Goal: Information Seeking & Learning: Learn about a topic

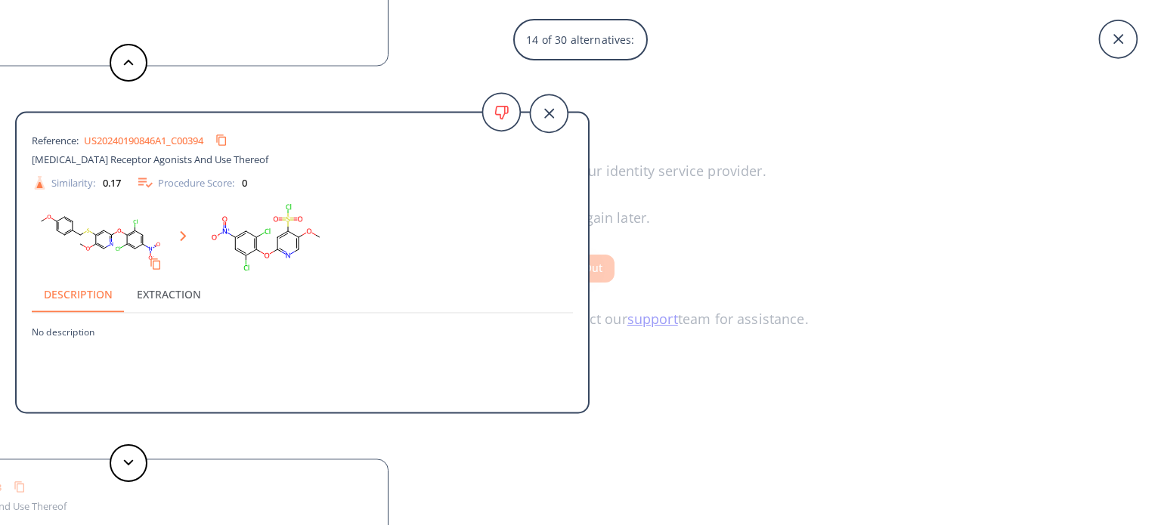
click at [127, 141] on link "US20240190846A1_C00394" at bounding box center [143, 140] width 119 height 10
click at [128, 463] on polygon at bounding box center [129, 463] width 10 height 6
click at [126, 65] on icon at bounding box center [128, 62] width 11 height 7
click at [120, 461] on button at bounding box center [129, 463] width 38 height 38
click at [168, 138] on link "US20210230146A1_C00373" at bounding box center [143, 140] width 119 height 10
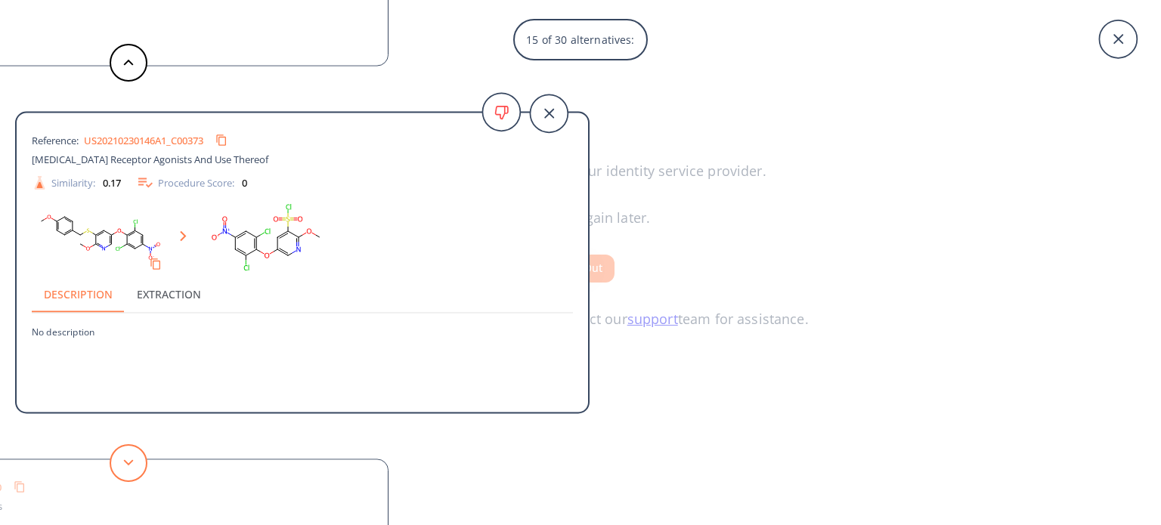
click at [133, 464] on icon at bounding box center [128, 463] width 11 height 7
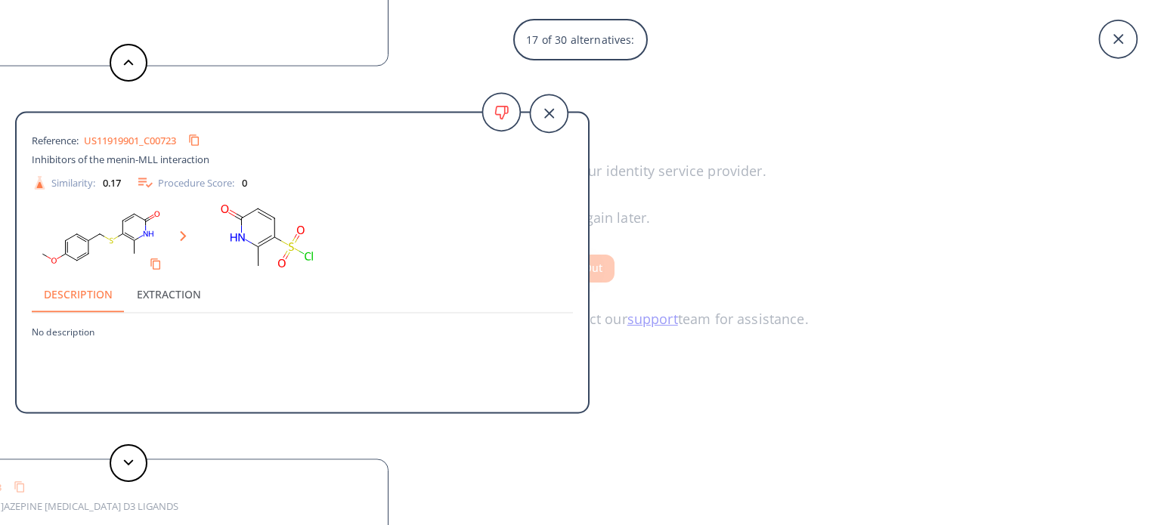
click at [164, 137] on link "US11919901_C00723" at bounding box center [130, 140] width 92 height 10
click at [127, 467] on button at bounding box center [129, 463] width 38 height 38
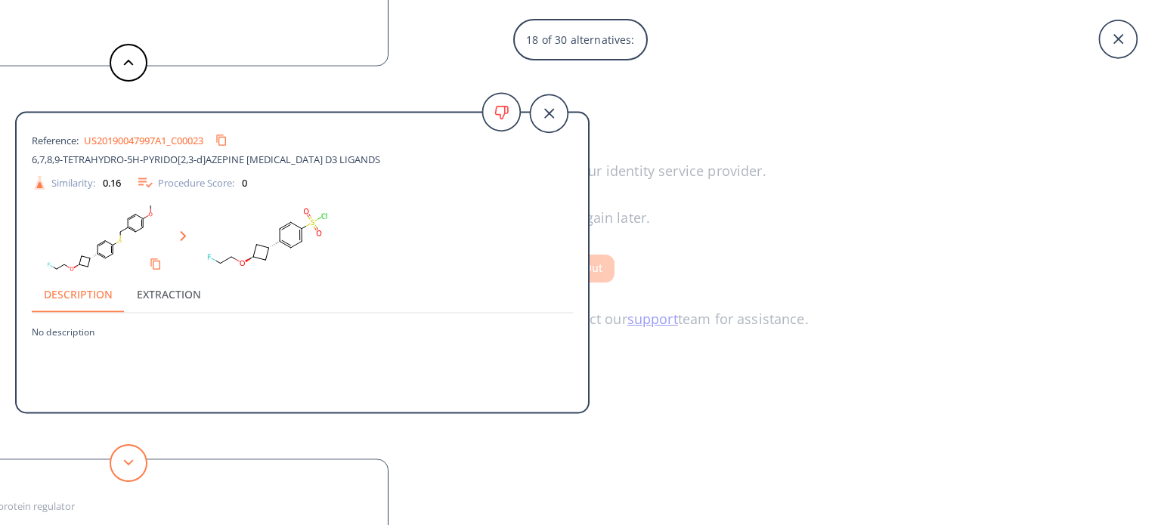
click at [134, 453] on button at bounding box center [129, 463] width 38 height 38
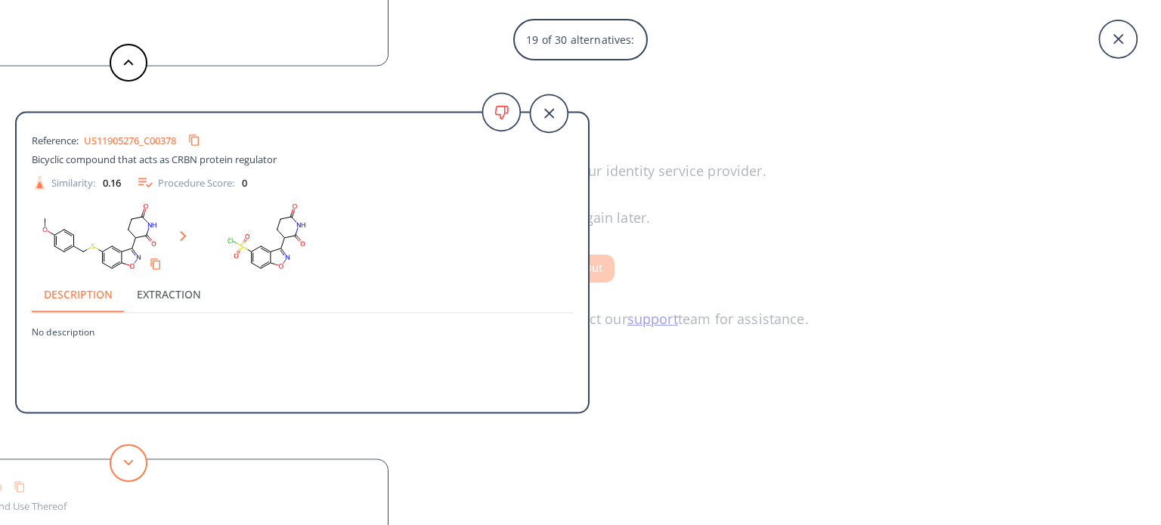
click at [130, 467] on button at bounding box center [129, 463] width 38 height 38
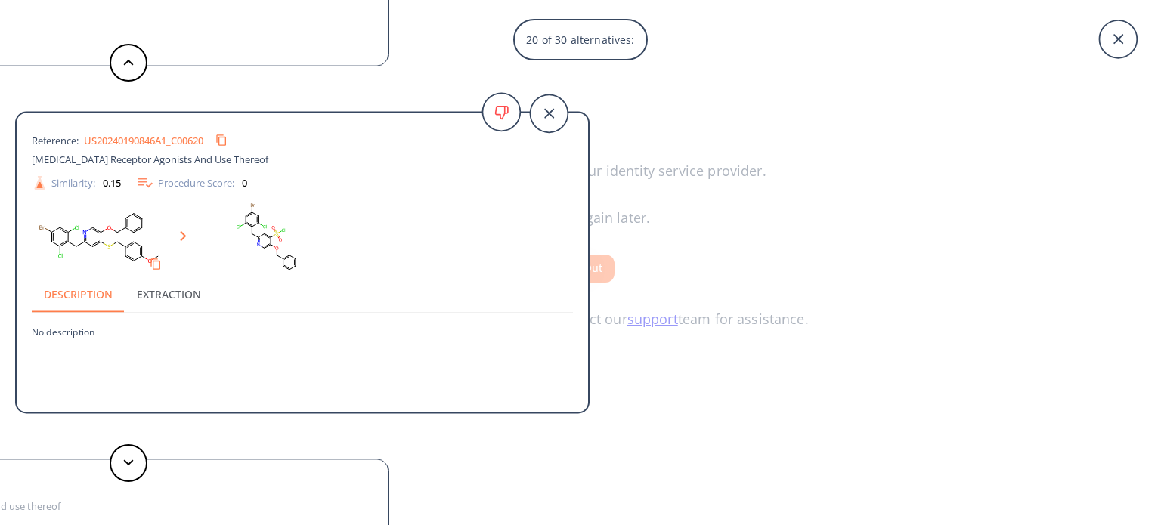
click at [185, 132] on div "US20240190846A1_C00620" at bounding box center [159, 140] width 150 height 24
click at [181, 135] on link "US20240190846A1_C00620" at bounding box center [143, 140] width 119 height 10
click at [138, 463] on button at bounding box center [129, 463] width 38 height 38
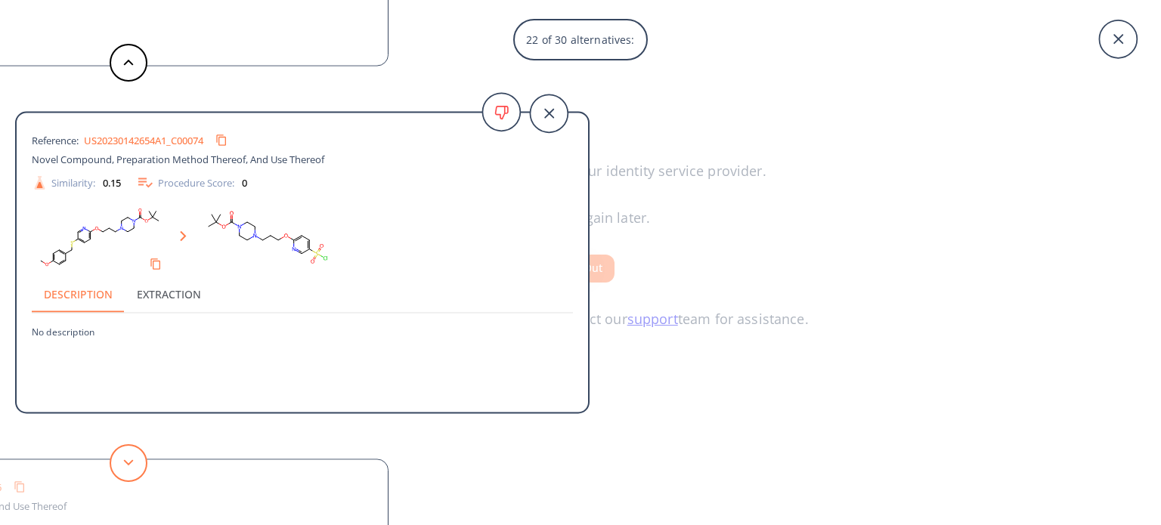
click at [138, 463] on button at bounding box center [129, 463] width 38 height 38
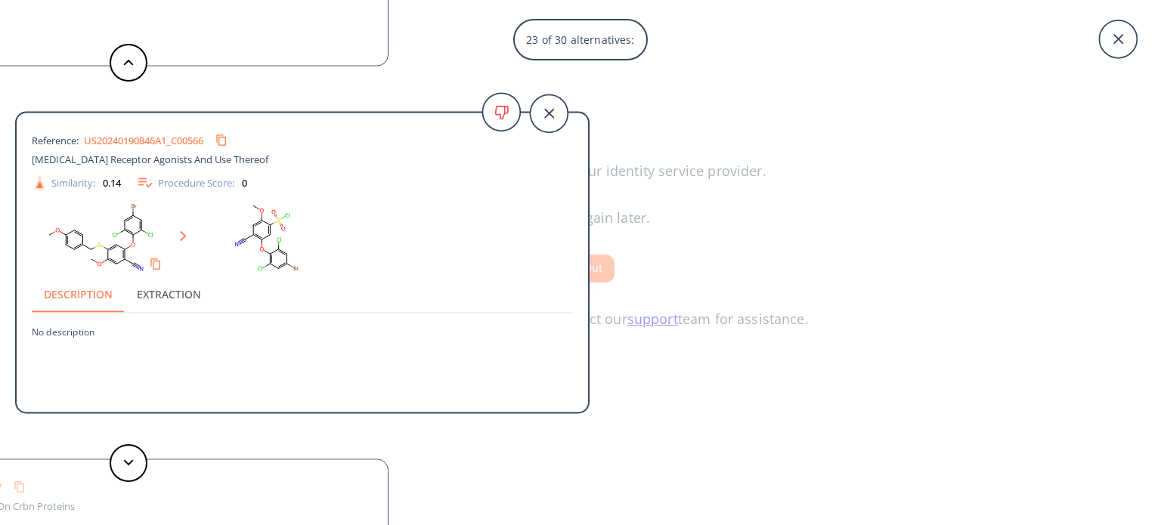
click at [181, 141] on link "US20240190846A1_C00566" at bounding box center [143, 140] width 119 height 10
click at [127, 62] on polygon at bounding box center [129, 63] width 10 height 6
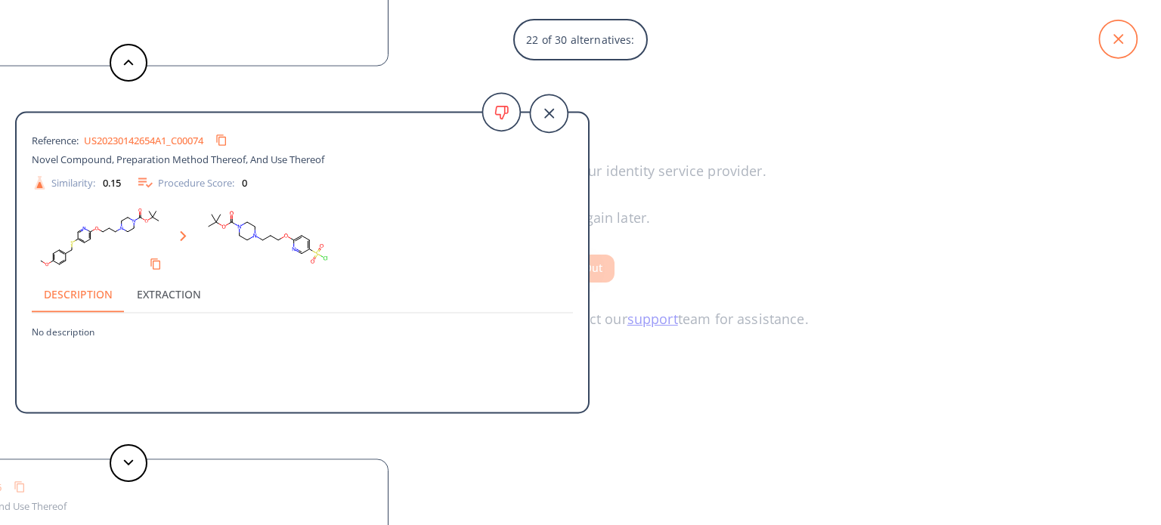
click at [1115, 39] on icon at bounding box center [1118, 39] width 38 height 38
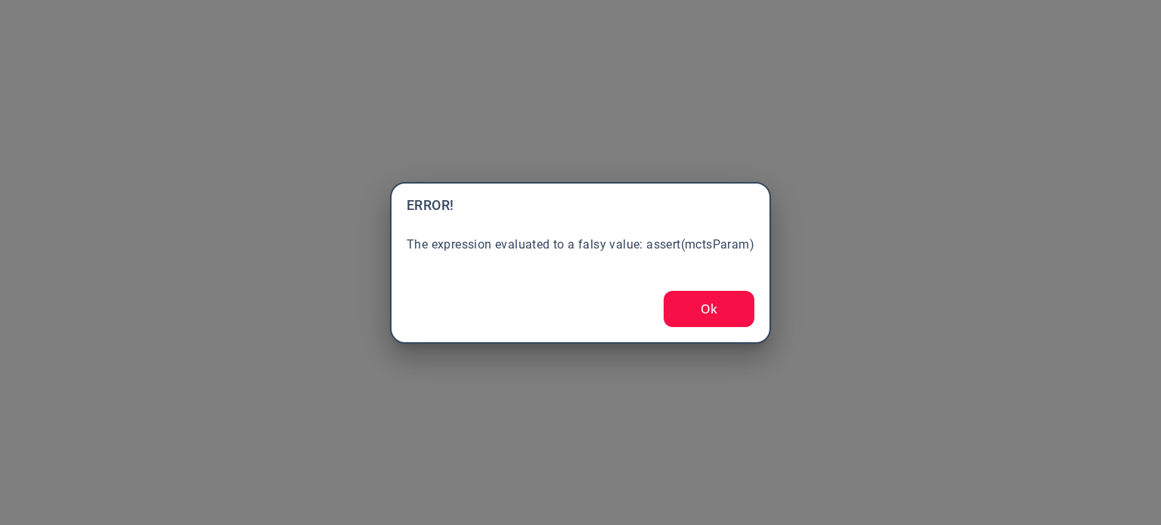
click at [705, 315] on button "Ok" at bounding box center [709, 309] width 91 height 36
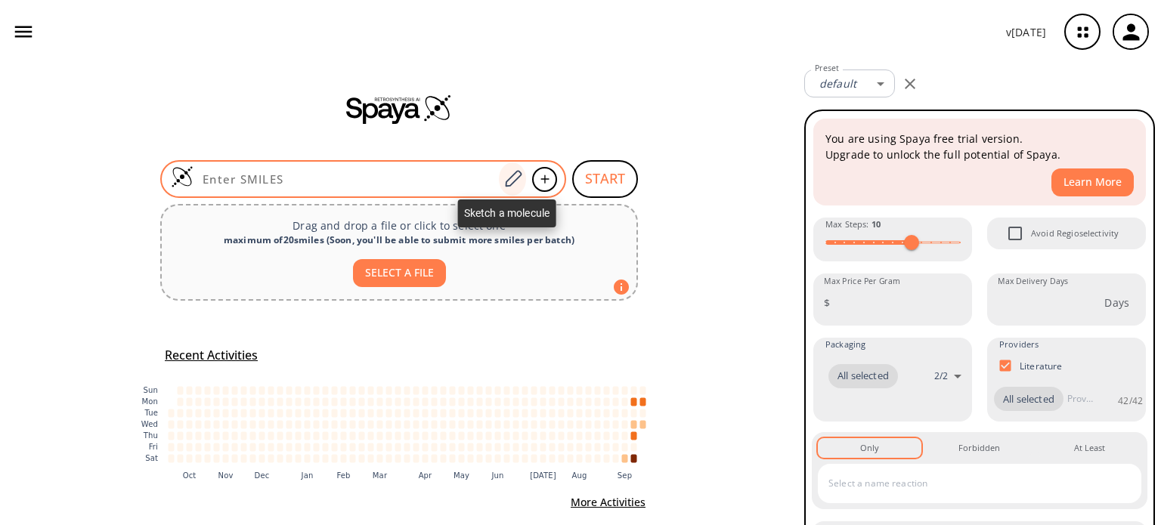
click at [512, 181] on icon at bounding box center [513, 179] width 20 height 20
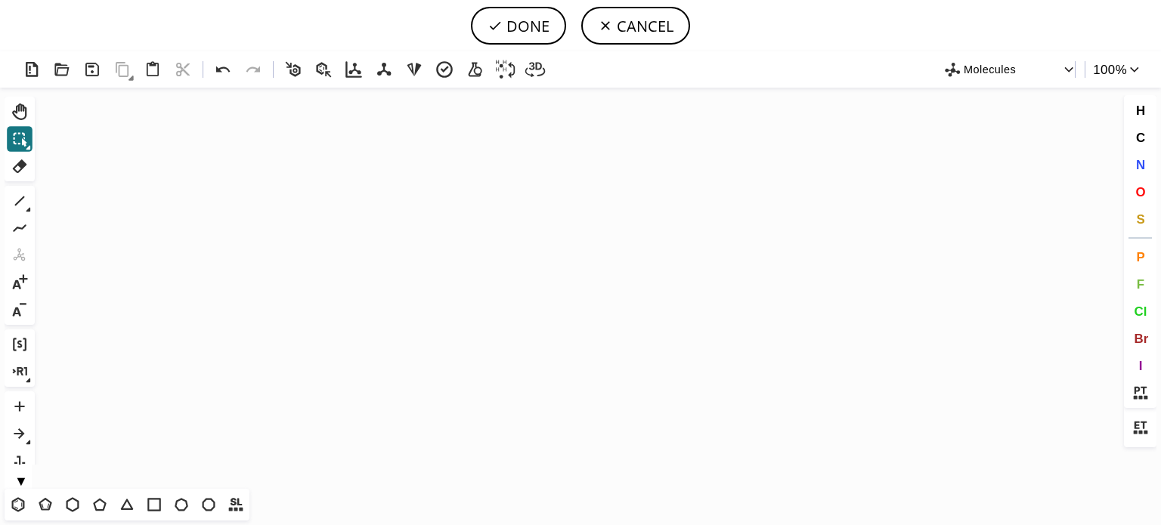
drag, startPoint x: 12, startPoint y: 506, endPoint x: 237, endPoint y: 303, distance: 302.9
click at [14, 502] on icon at bounding box center [18, 504] width 13 height 14
click at [410, 261] on icon "Created with [PERSON_NAME] 2.3.0" at bounding box center [580, 288] width 1079 height 401
click at [1149, 162] on button "N" at bounding box center [1141, 165] width 26 height 26
drag, startPoint x: 410, startPoint y: 289, endPoint x: 242, endPoint y: 239, distance: 176.0
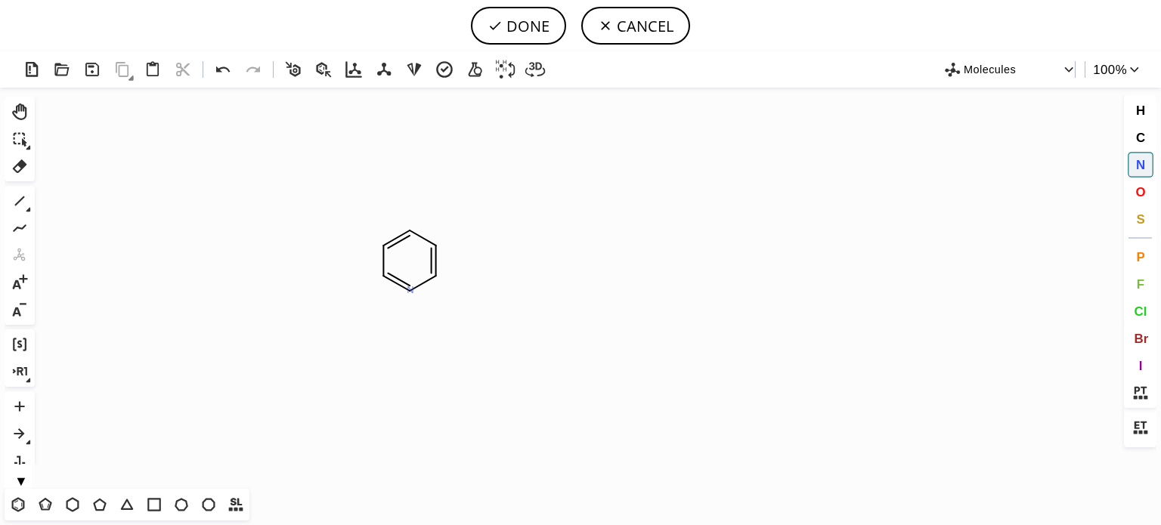
click at [409, 289] on tspan "N" at bounding box center [411, 289] width 8 height 11
click at [23, 202] on icon at bounding box center [20, 201] width 20 height 20
click at [220, 70] on icon at bounding box center [223, 70] width 14 height 6
click at [1138, 217] on span "S" at bounding box center [1140, 219] width 8 height 14
drag, startPoint x: 465, startPoint y: 234, endPoint x: 354, endPoint y: 208, distance: 113.5
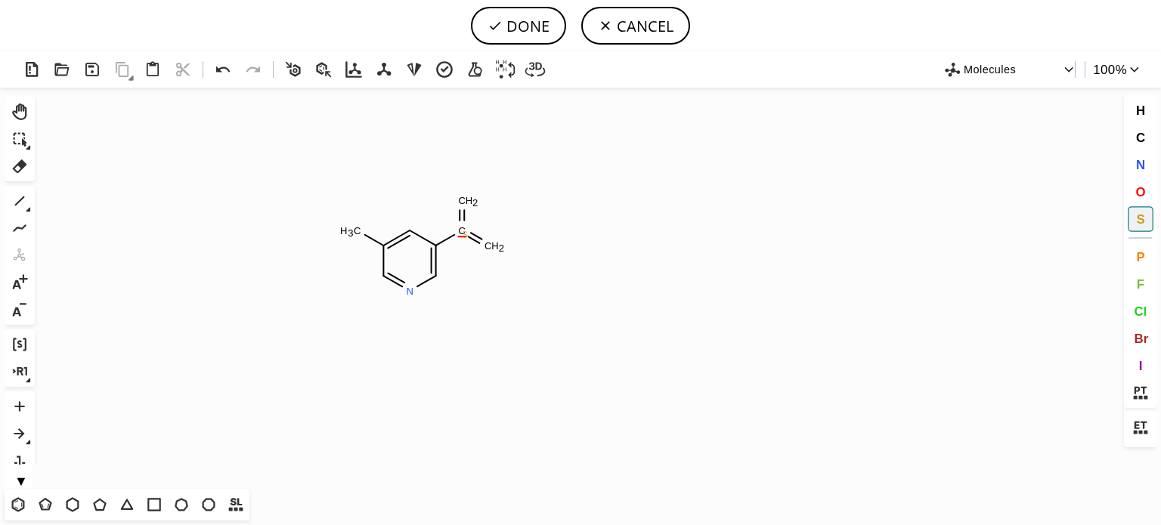
click at [462, 231] on tspan "S" at bounding box center [465, 234] width 7 height 11
click at [1141, 193] on span "O" at bounding box center [1140, 191] width 10 height 14
click at [467, 201] on tspan "O" at bounding box center [467, 201] width 8 height 11
drag, startPoint x: 489, startPoint y: 251, endPoint x: 418, endPoint y: 245, distance: 71.3
click at [487, 250] on tspan "O" at bounding box center [489, 251] width 8 height 11
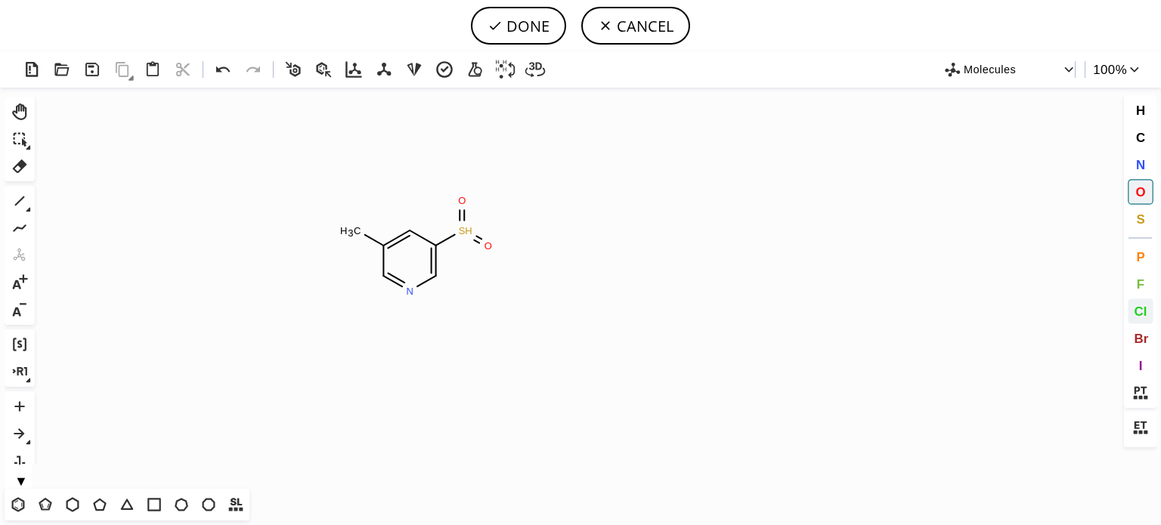
click at [1147, 310] on button "Cl" at bounding box center [1141, 312] width 26 height 26
click at [364, 232] on tspan "Cl" at bounding box center [364, 232] width 10 height 11
click at [21, 201] on icon at bounding box center [20, 201] width 20 height 20
click at [1147, 311] on button "Cl" at bounding box center [1141, 312] width 26 height 26
click at [410, 209] on icon "Created with [PERSON_NAME] 2.3.0 C H 3 S O O N Cl Cl" at bounding box center [580, 288] width 1079 height 401
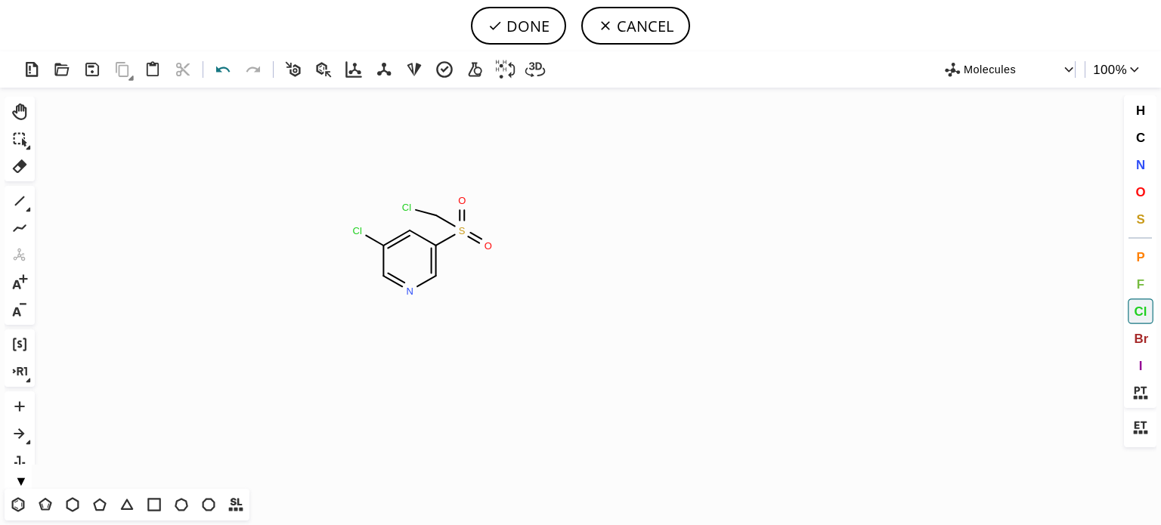
click at [224, 67] on icon at bounding box center [223, 70] width 22 height 22
drag, startPoint x: 432, startPoint y: 217, endPoint x: 369, endPoint y: 195, distance: 66.5
click at [427, 213] on tspan "Cl" at bounding box center [432, 217] width 10 height 11
click at [534, 26] on button "DONE" at bounding box center [518, 26] width 95 height 38
type input "C1(Cl)C=NC=C(S(Cl)(=O)=O)C=1"
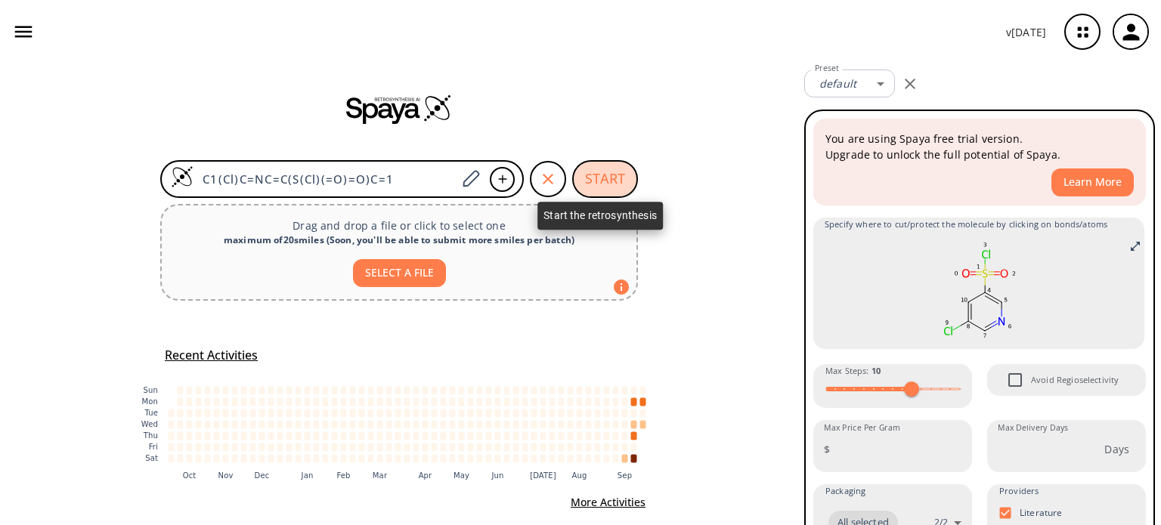
click at [602, 187] on button "START" at bounding box center [605, 179] width 66 height 38
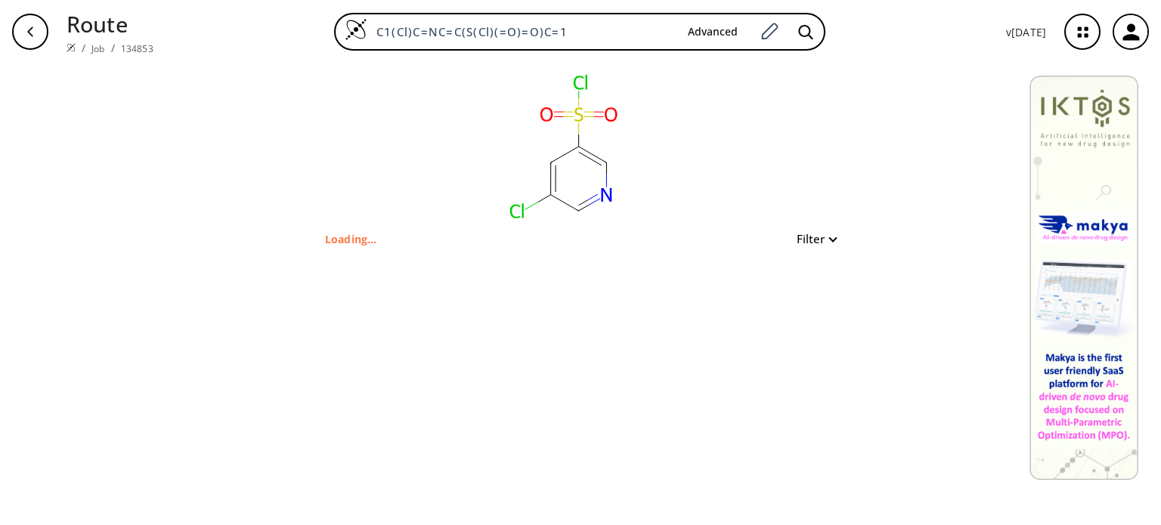
type input "N1C=C(S(Cl)(=O)=O)C=C(Cl)C=1"
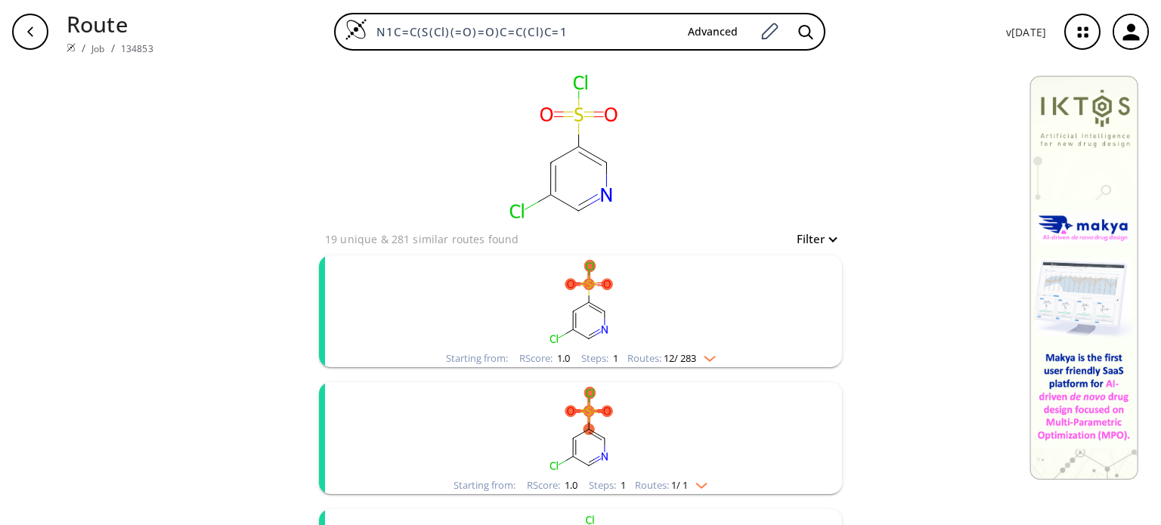
click at [705, 492] on div "Starting from: RScore : 1.0 Steps : 1 Routes: 1 / 1" at bounding box center [580, 485] width 277 height 17
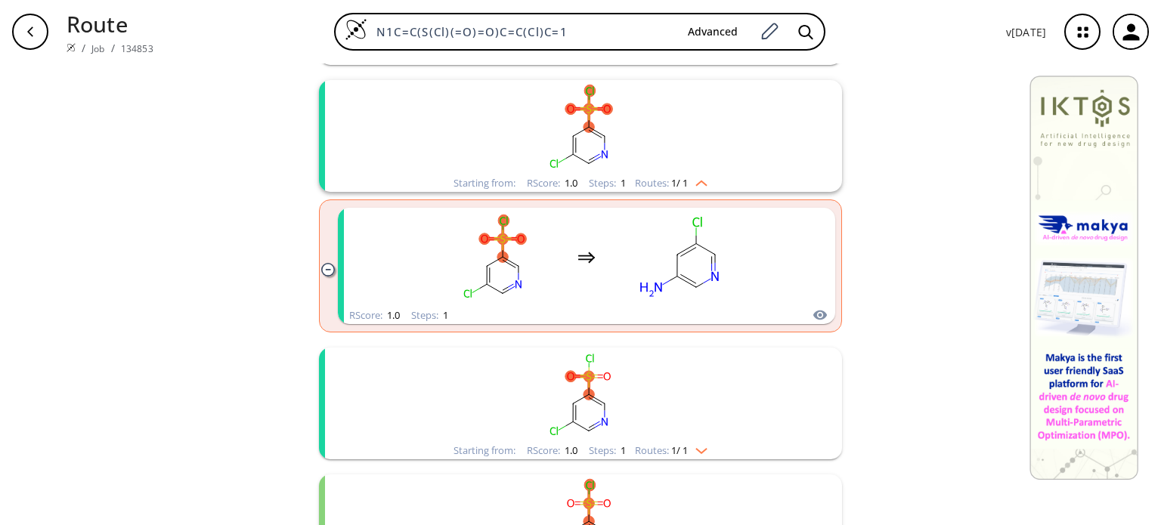
scroll to position [454, 0]
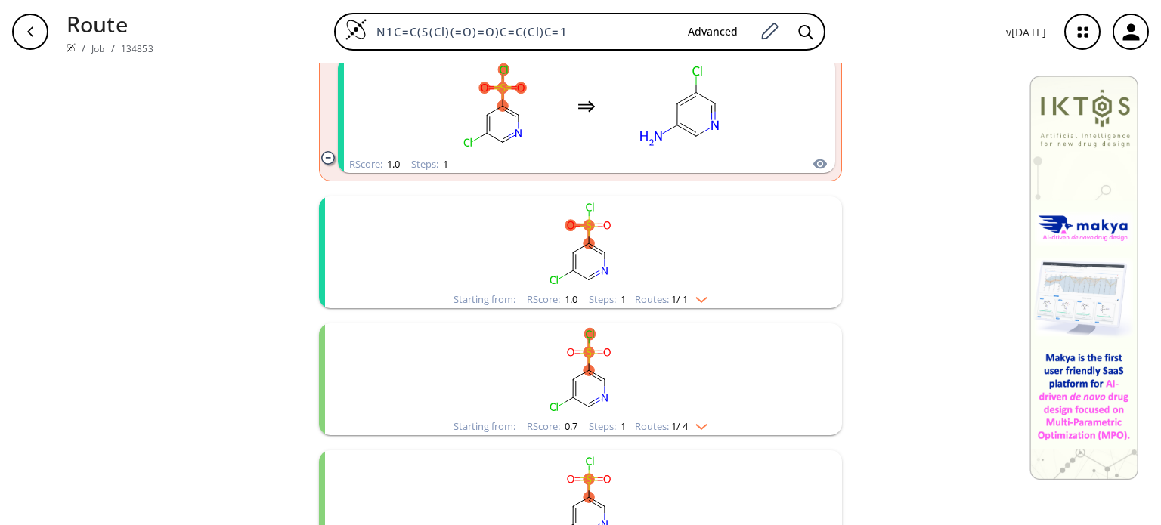
click at [688, 297] on img "clusters" at bounding box center [698, 297] width 20 height 12
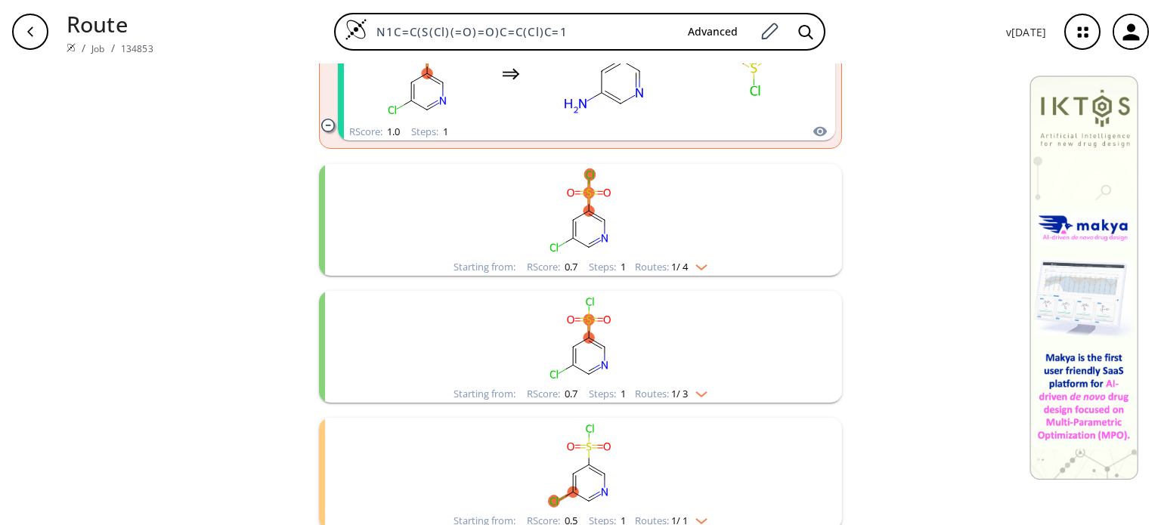
scroll to position [756, 0]
click at [697, 271] on div "Starting from: RScore : 0.7 Steps : 1 Routes: 1 / 4" at bounding box center [580, 264] width 277 height 17
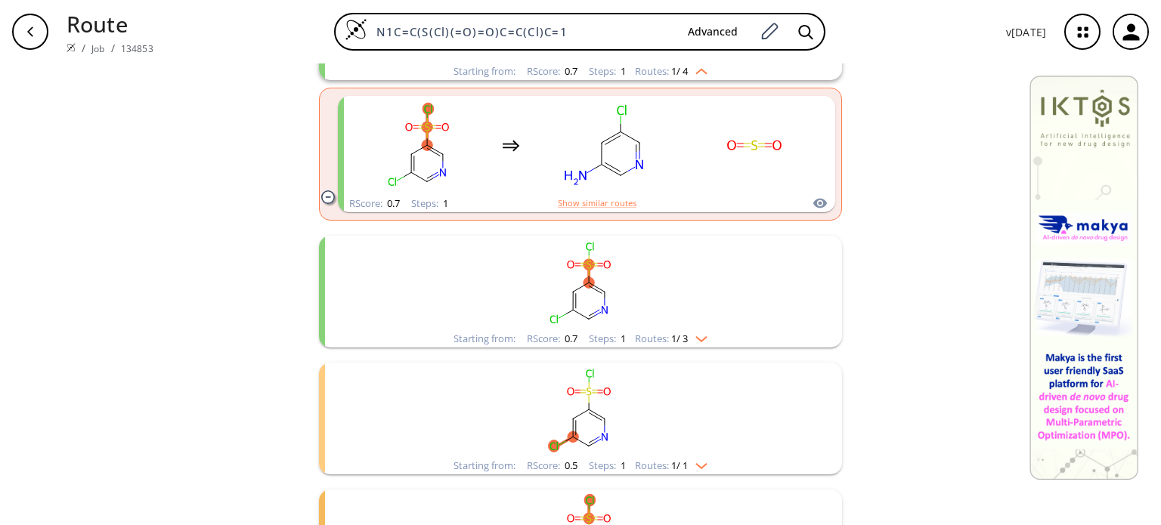
scroll to position [1058, 0]
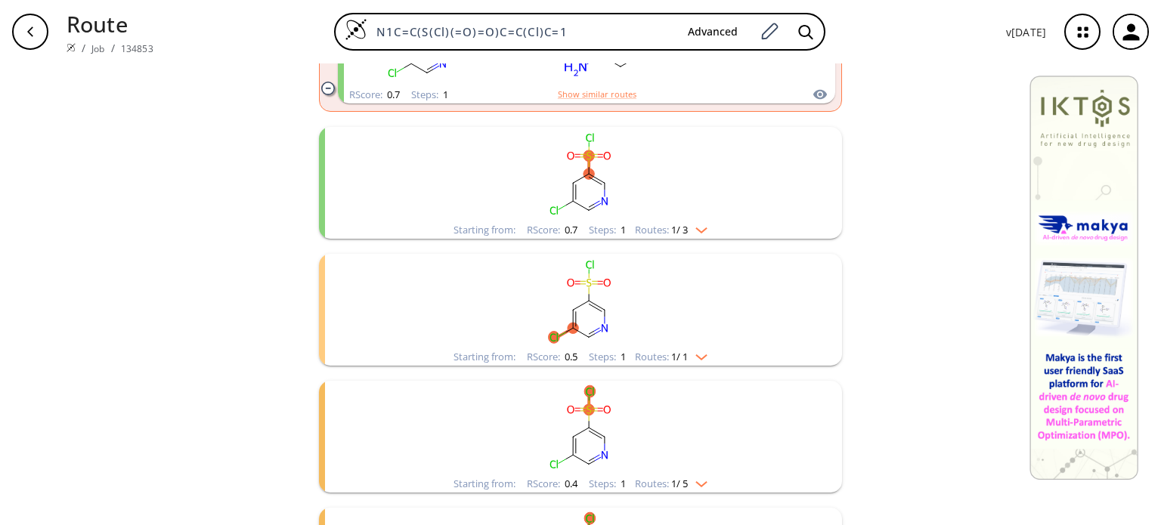
click at [699, 360] on div "Routes: 1 / 1" at bounding box center [671, 357] width 73 height 10
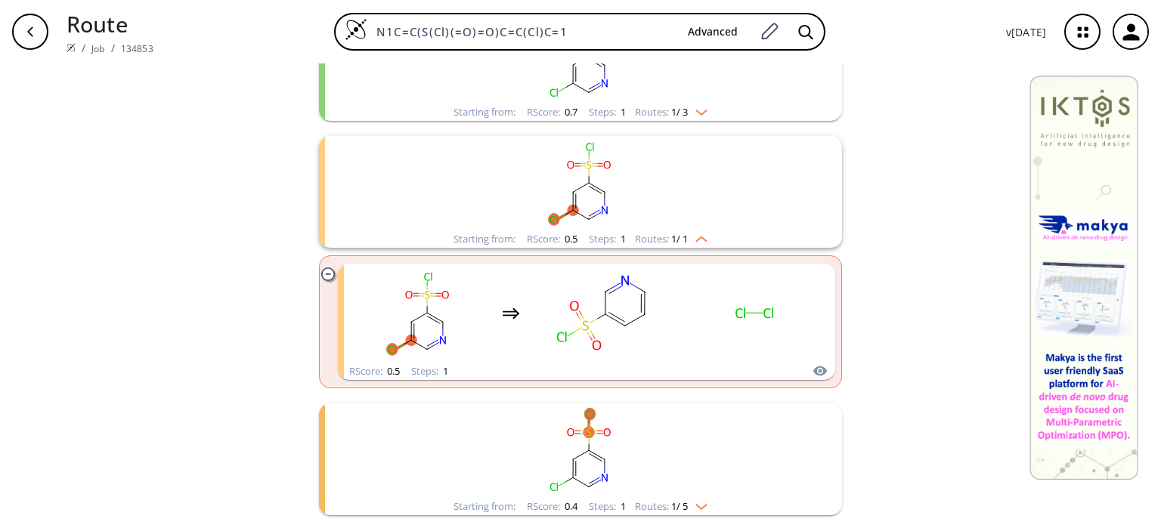
scroll to position [1209, 0]
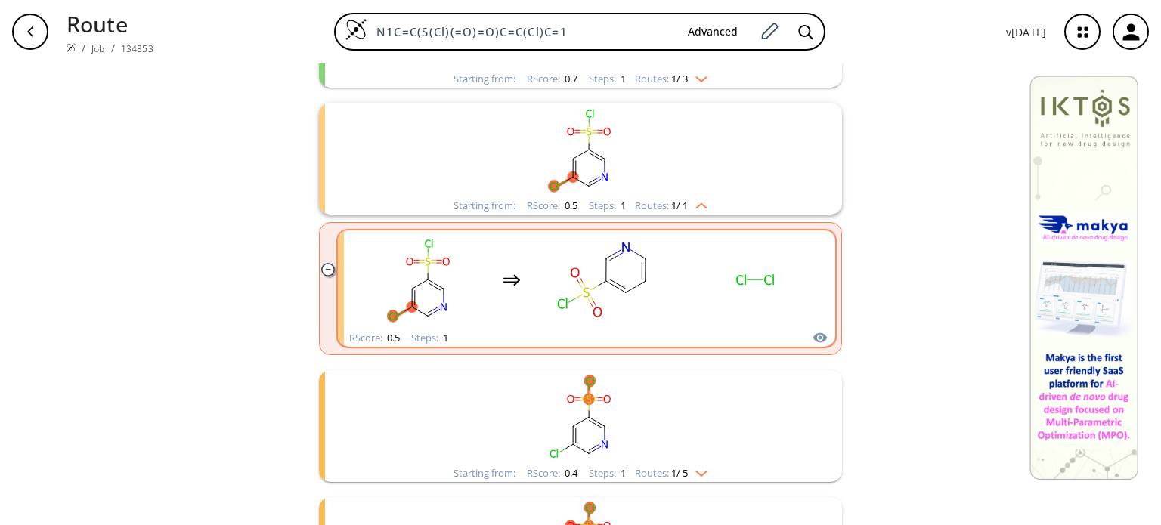
click at [617, 267] on rect "clusters" at bounding box center [604, 280] width 136 height 94
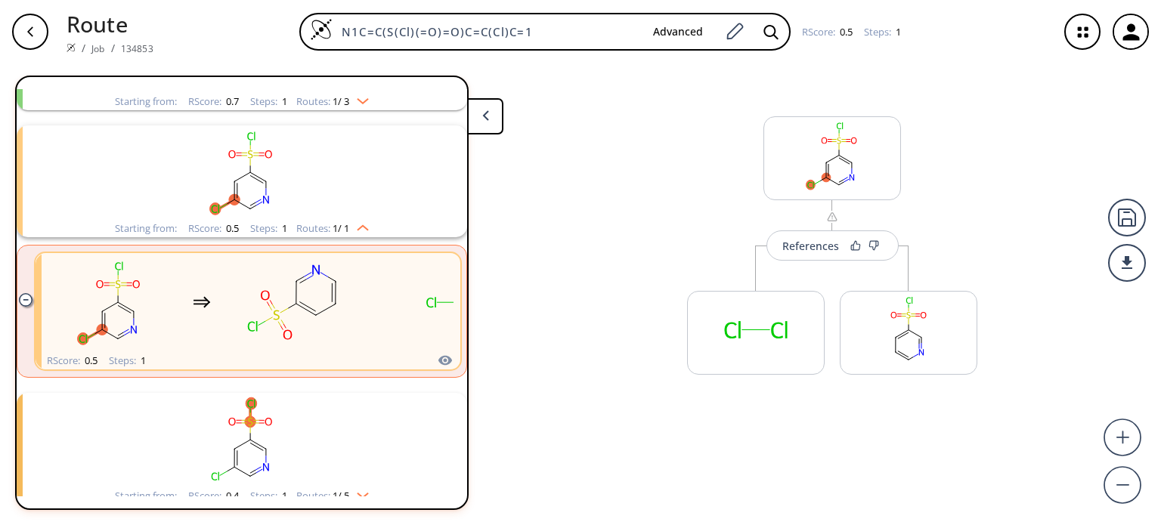
scroll to position [668, 0]
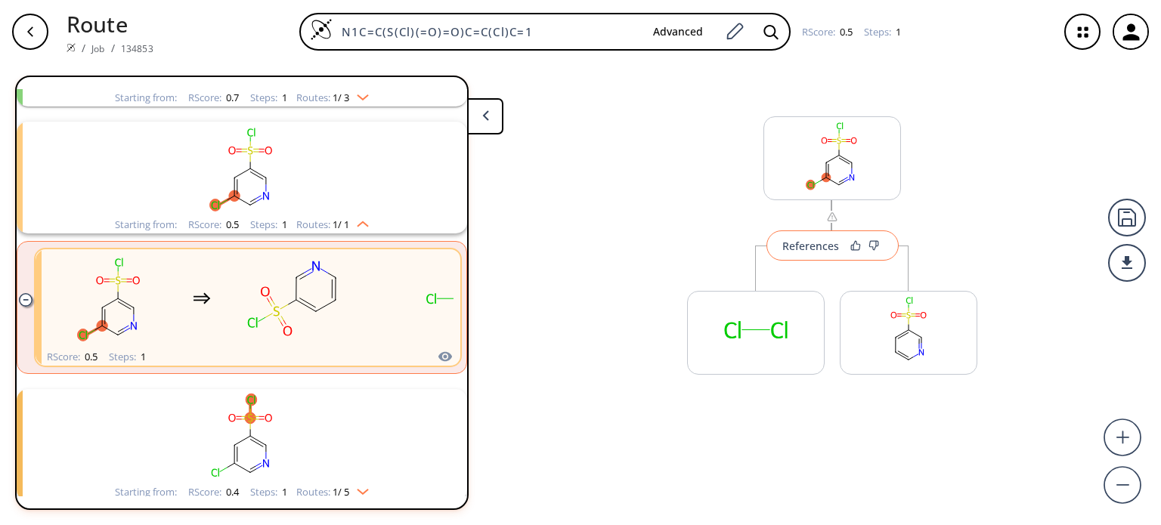
click at [800, 247] on div "References" at bounding box center [810, 246] width 57 height 10
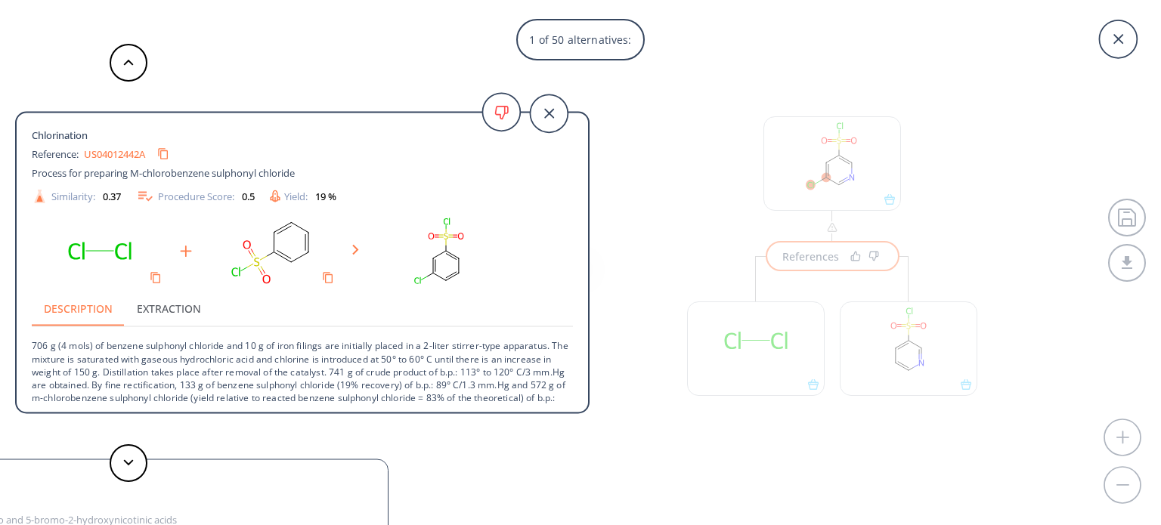
scroll to position [15, 0]
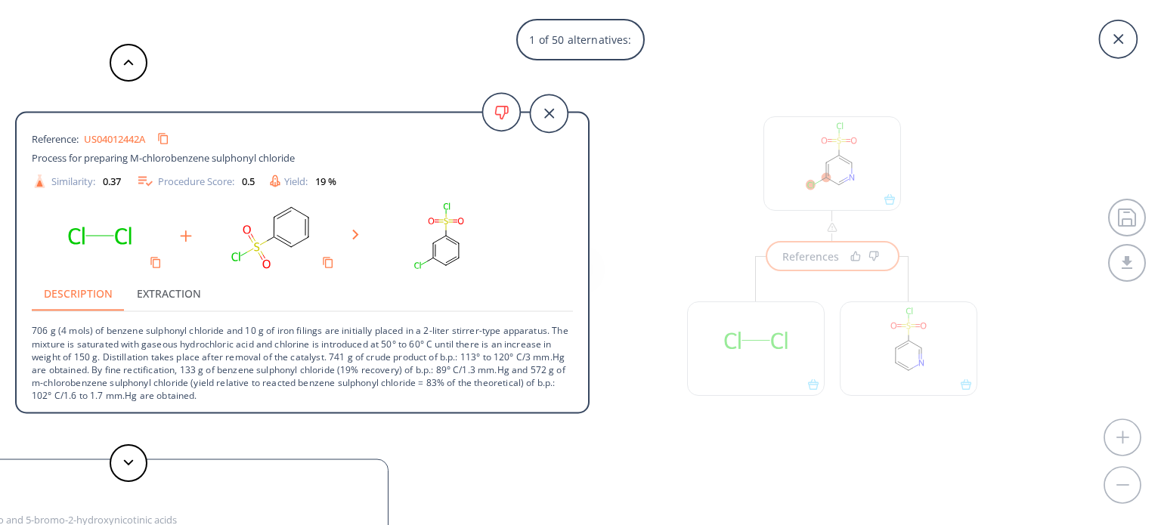
click at [147, 465] on div at bounding box center [128, 463] width 45 height 38
click at [141, 466] on button at bounding box center [129, 463] width 38 height 38
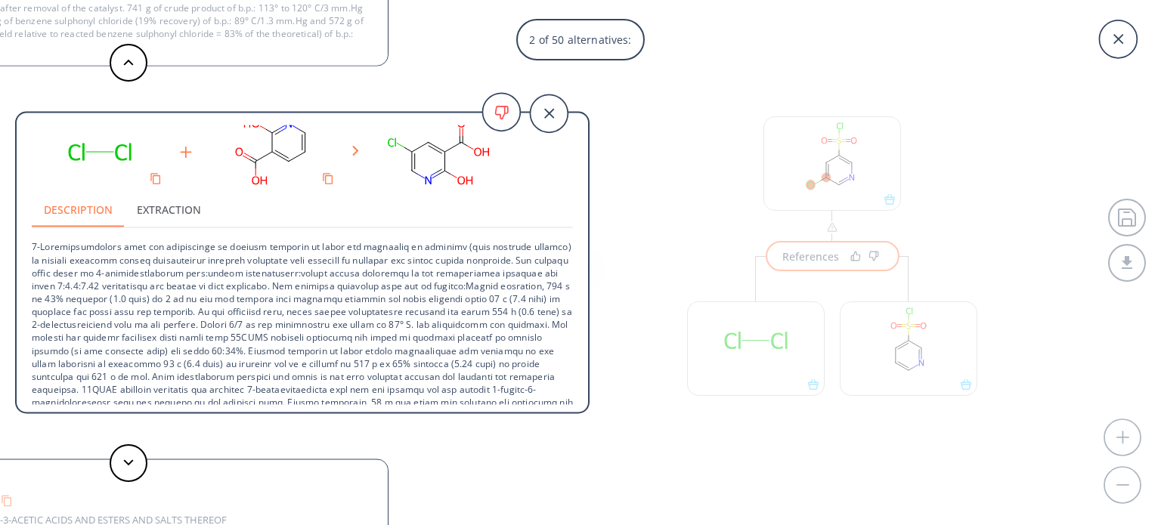
scroll to position [101, 0]
click at [120, 468] on button at bounding box center [129, 463] width 38 height 38
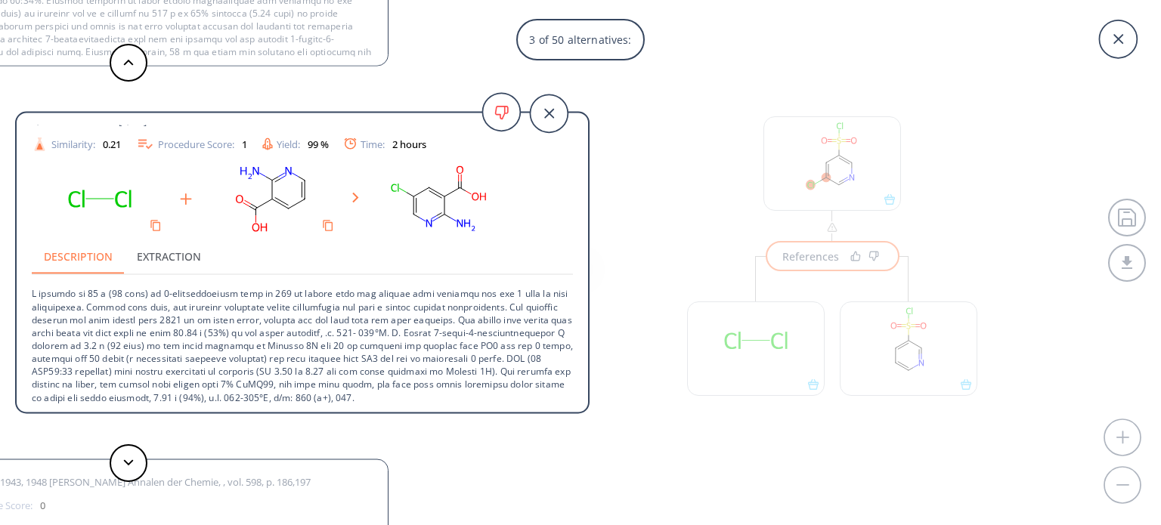
scroll to position [67, 0]
click at [127, 472] on button at bounding box center [129, 463] width 38 height 38
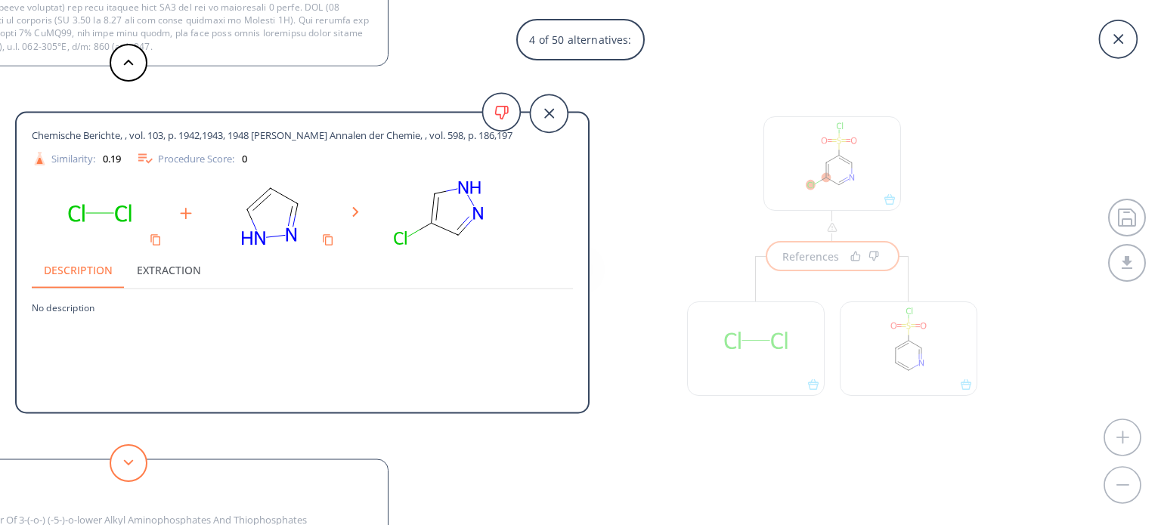
click at [127, 472] on button at bounding box center [129, 463] width 38 height 38
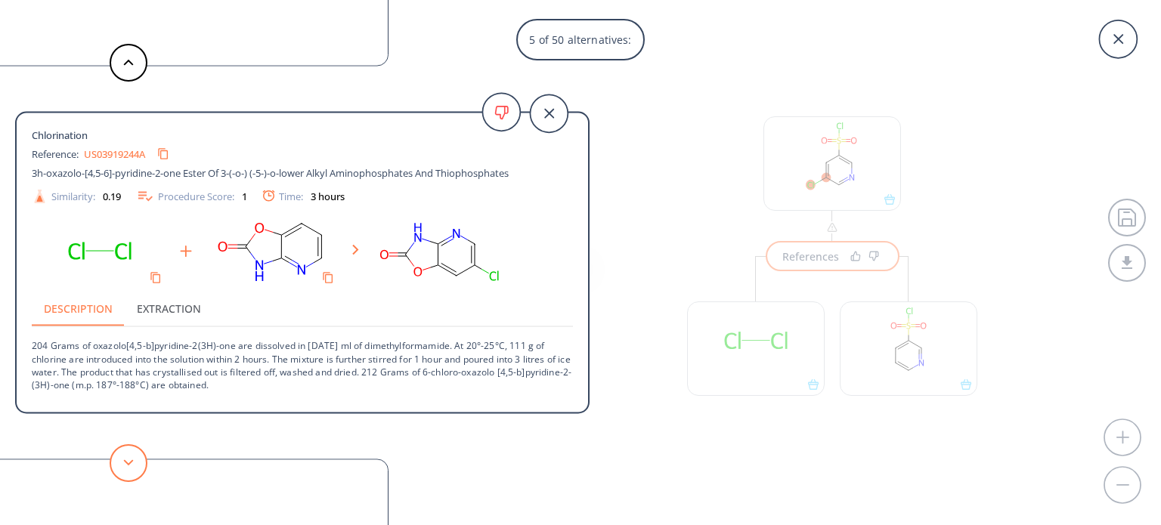
click at [127, 472] on button at bounding box center [129, 463] width 38 height 38
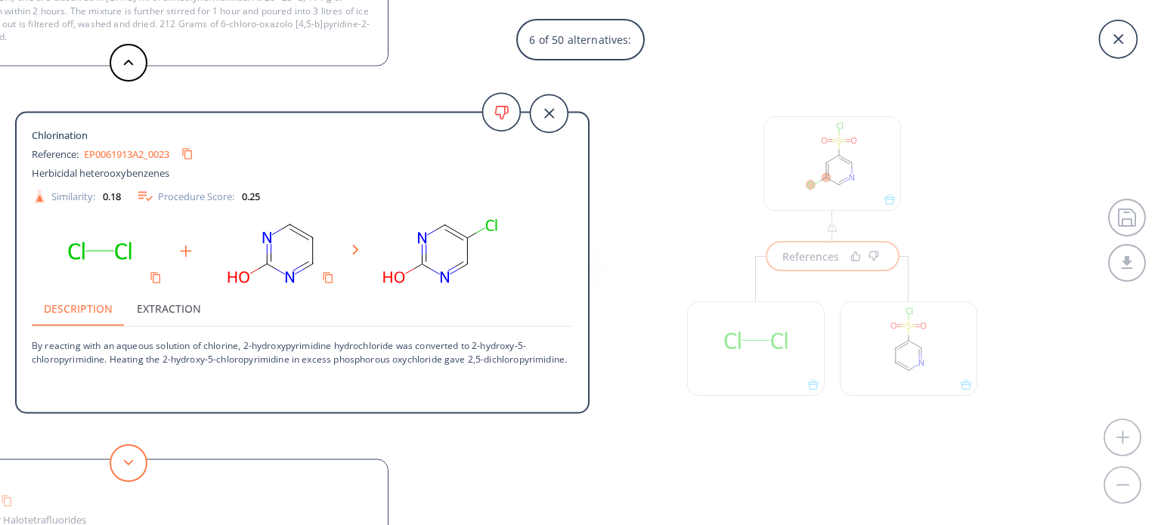
click at [127, 472] on button at bounding box center [129, 463] width 38 height 38
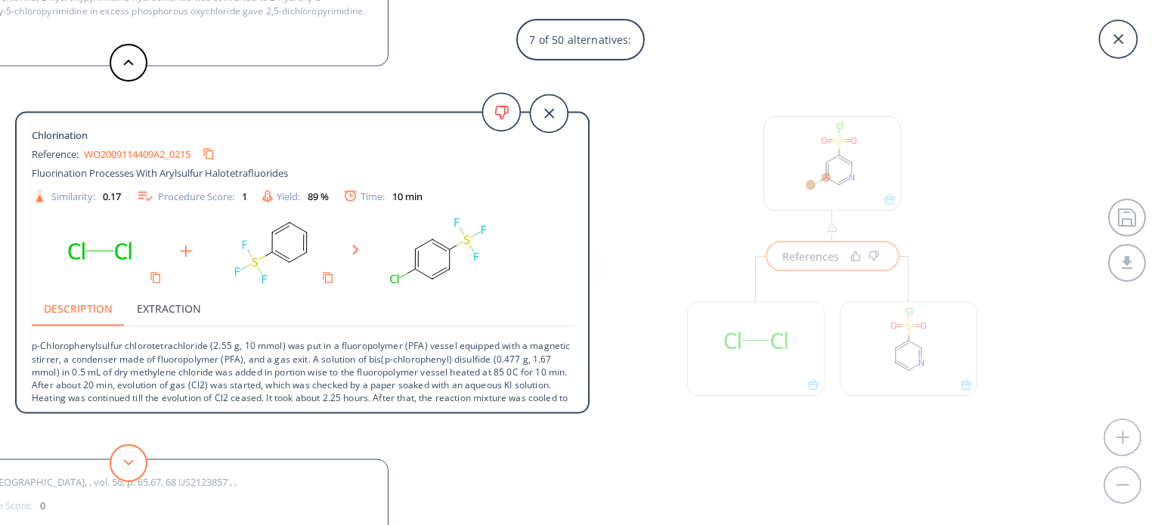
click at [127, 472] on button at bounding box center [129, 463] width 38 height 38
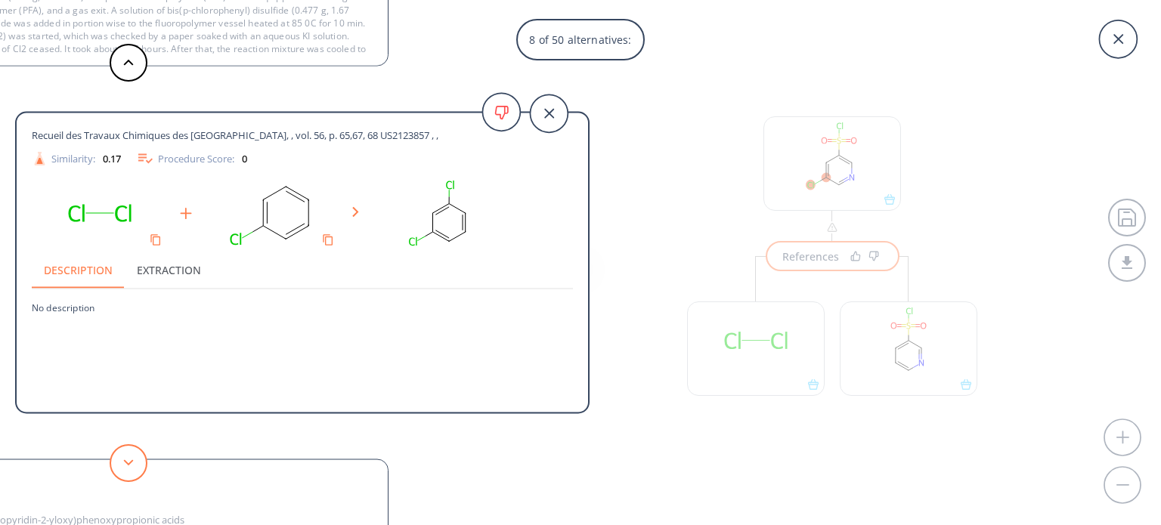
click at [127, 472] on button at bounding box center [129, 463] width 38 height 38
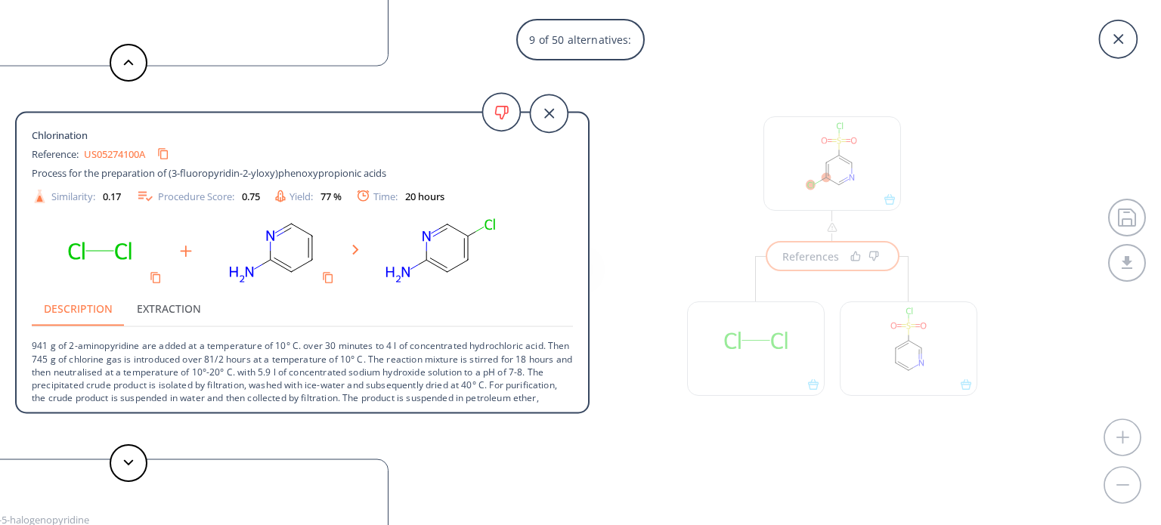
scroll to position [27, 0]
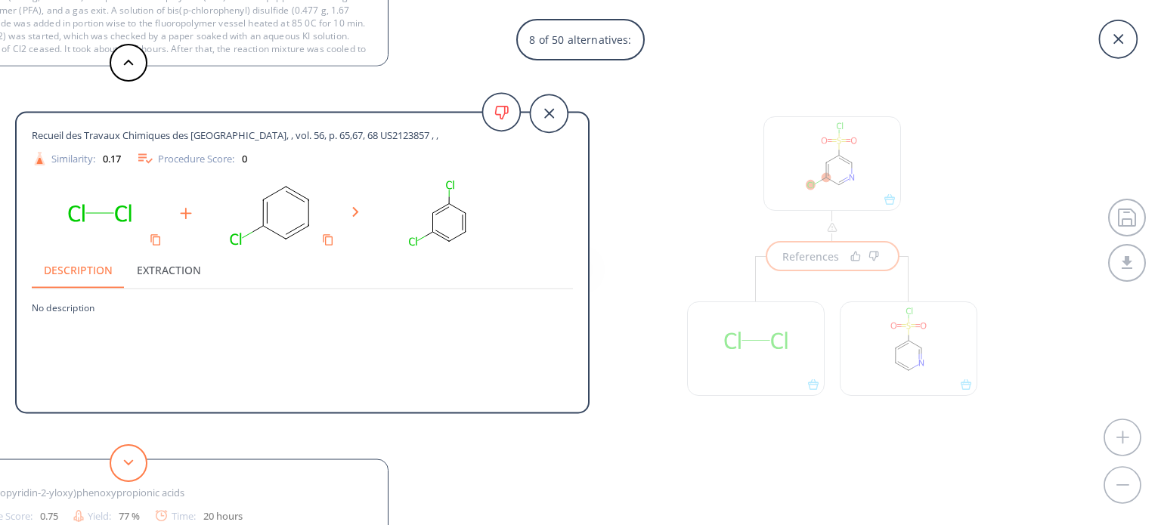
click at [135, 459] on button at bounding box center [129, 463] width 38 height 38
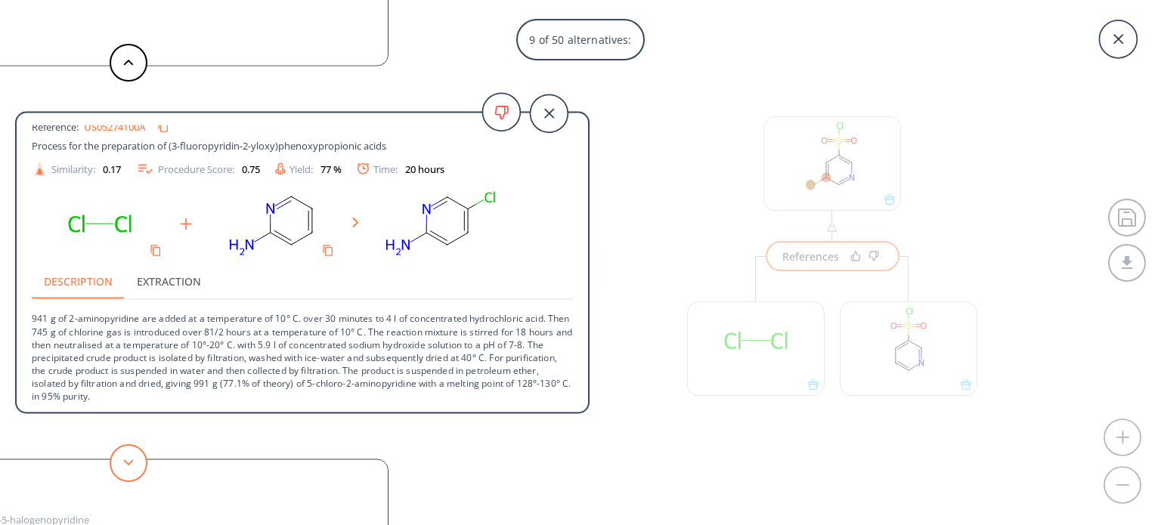
click at [135, 459] on button at bounding box center [129, 463] width 38 height 38
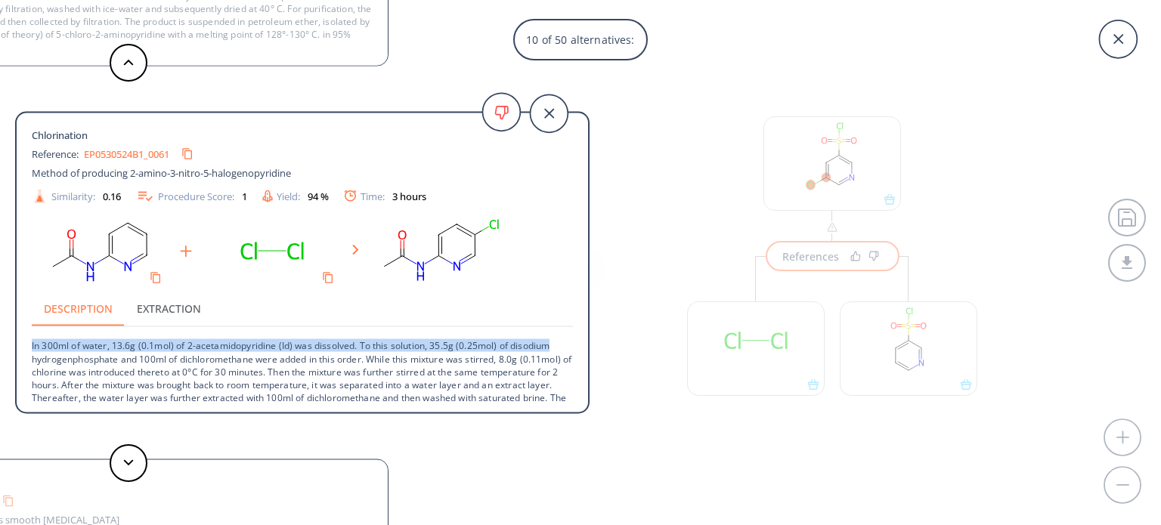
drag, startPoint x: 588, startPoint y: 258, endPoint x: 567, endPoint y: 345, distance: 90.2
click at [577, 348] on div "Chlorination Reference: EP0530524B1_0061 Method of producing 2-amino-3-nitro-5-…" at bounding box center [302, 263] width 574 height 302
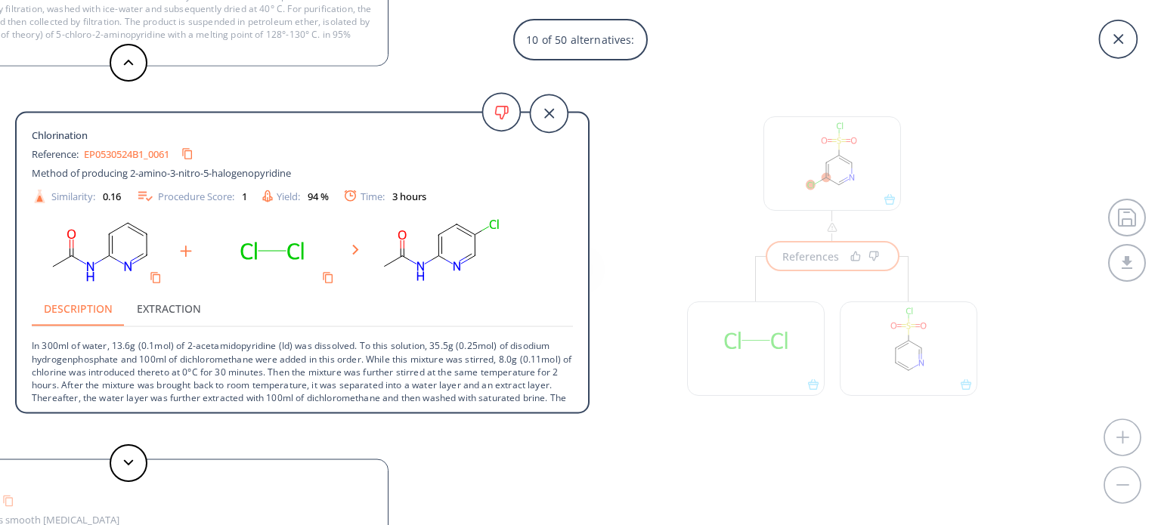
click at [539, 287] on div at bounding box center [302, 251] width 541 height 77
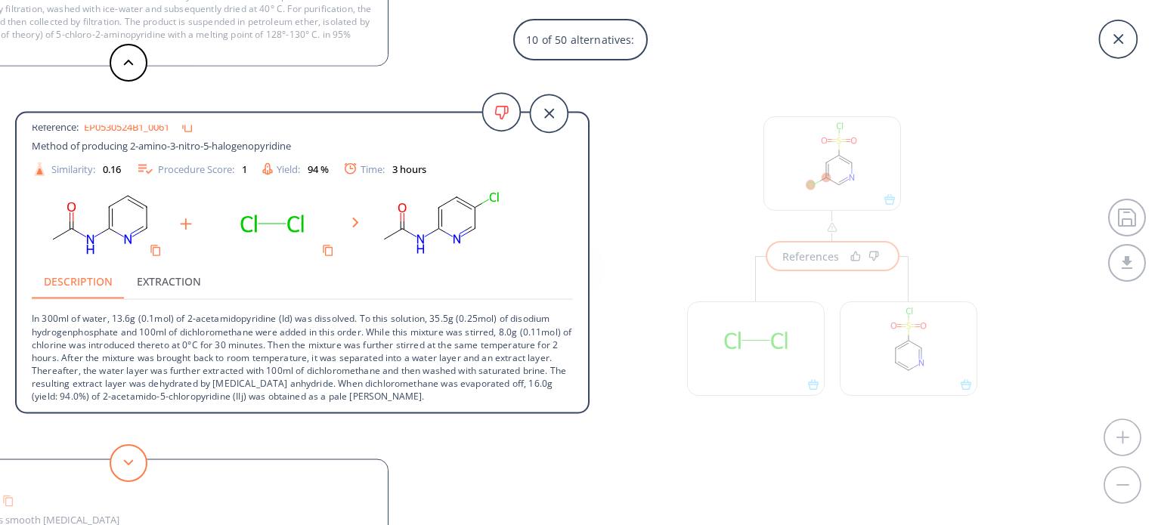
click at [135, 459] on button at bounding box center [129, 463] width 38 height 38
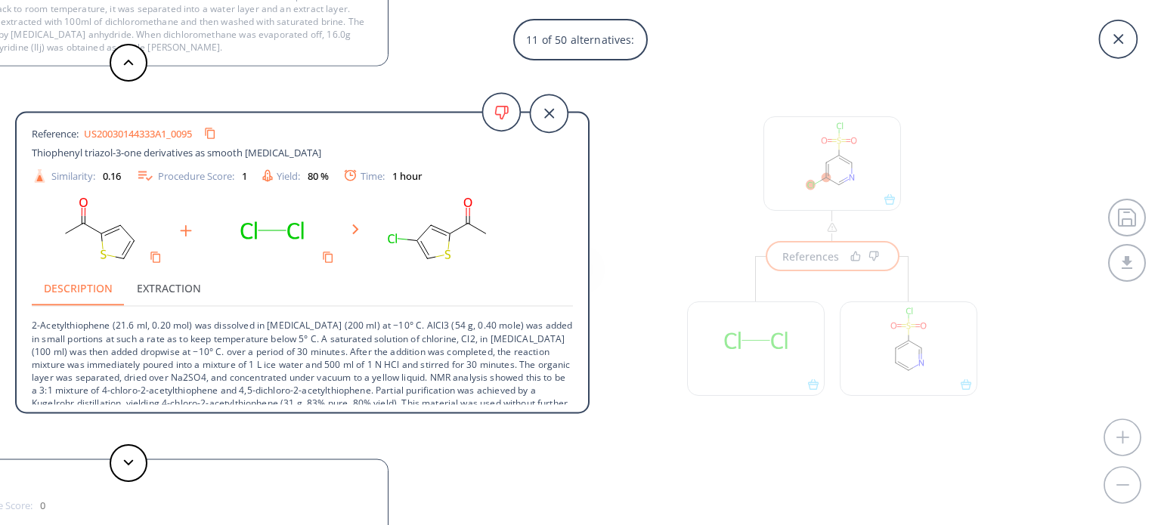
scroll to position [41, 0]
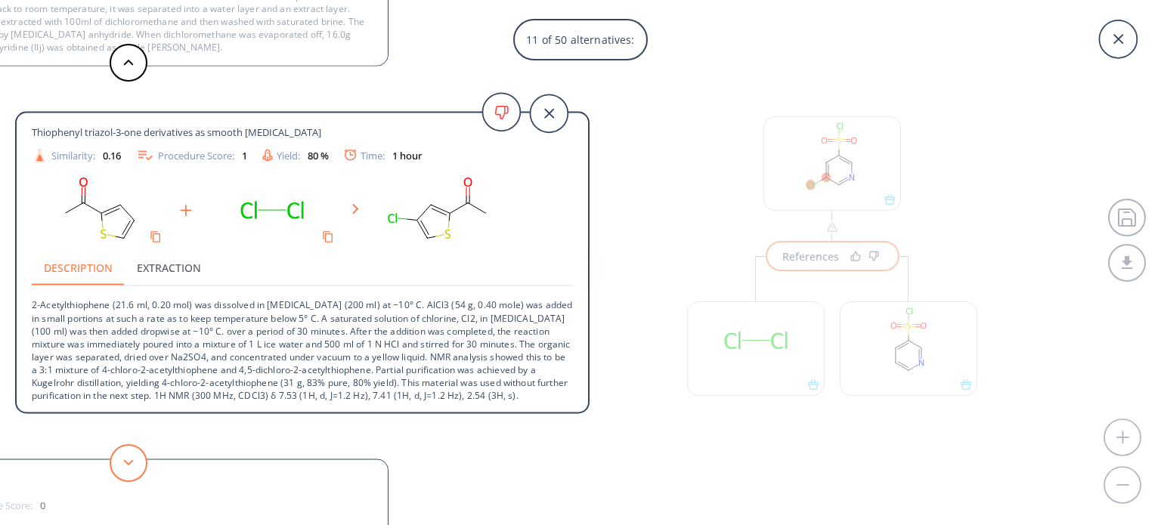
click at [118, 465] on button at bounding box center [129, 463] width 38 height 38
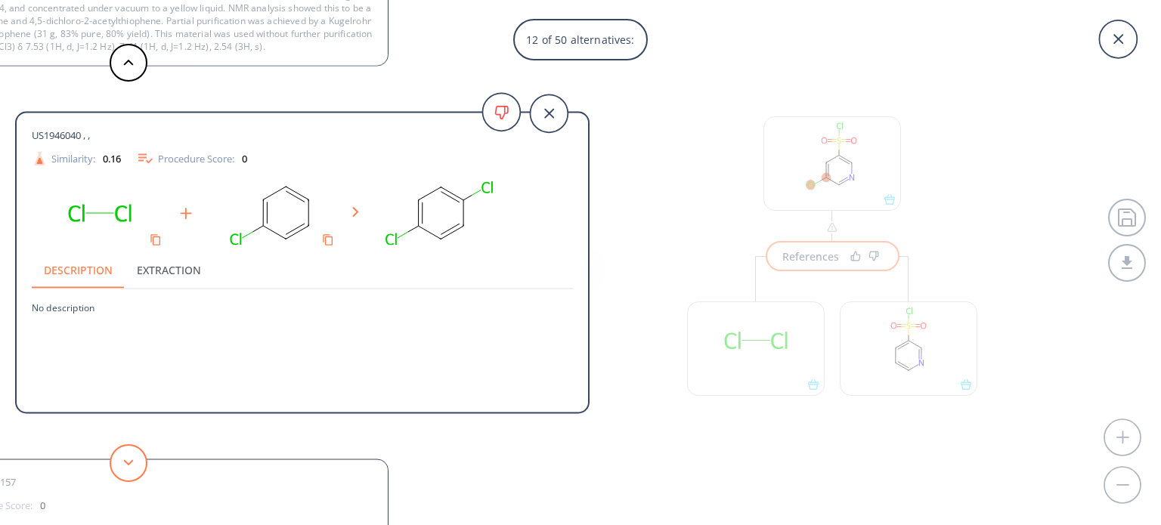
click at [120, 461] on button at bounding box center [129, 463] width 38 height 38
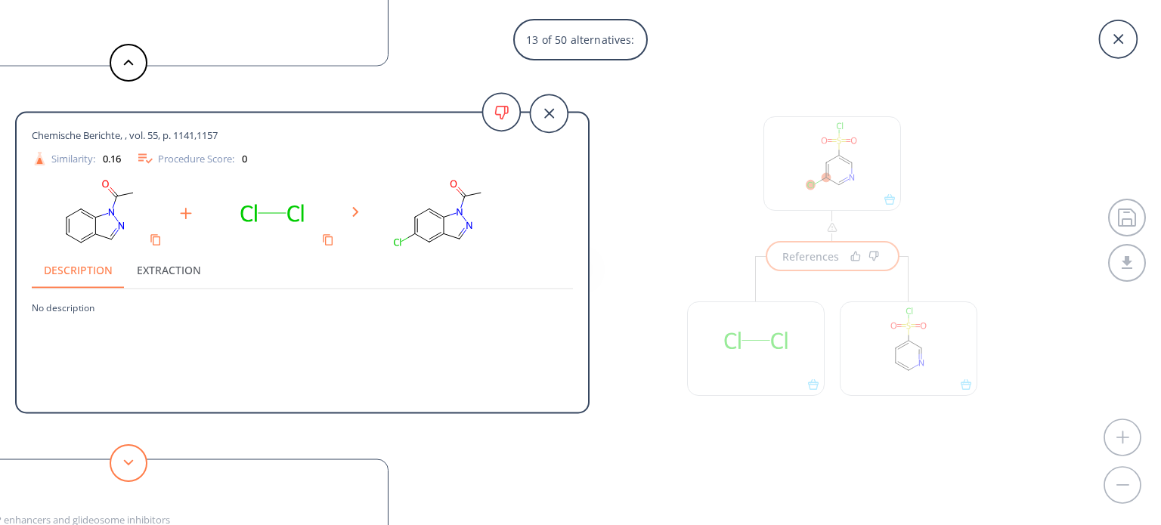
click at [133, 460] on icon at bounding box center [128, 463] width 11 height 7
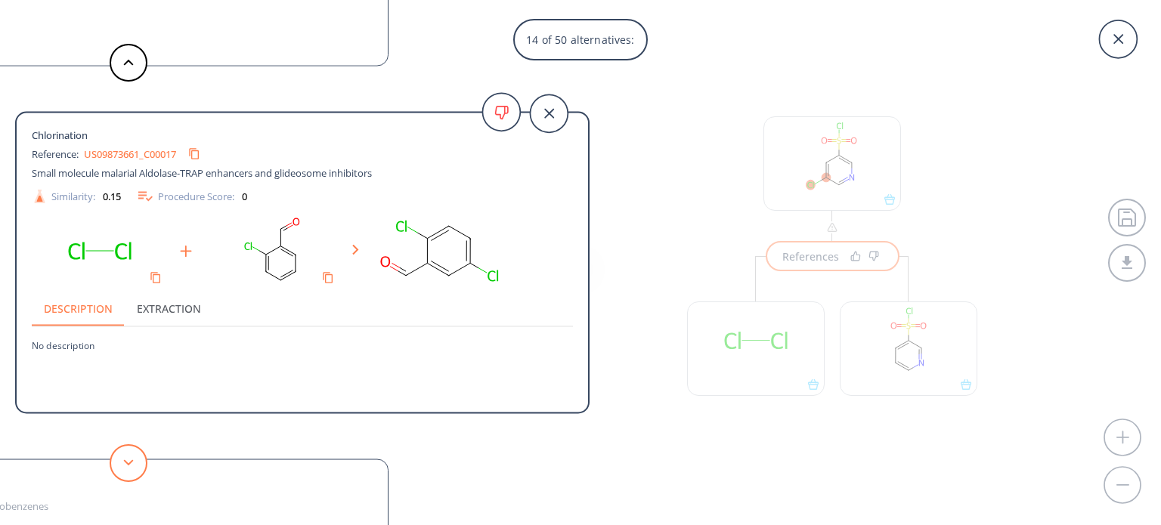
click at [135, 455] on button at bounding box center [129, 463] width 38 height 38
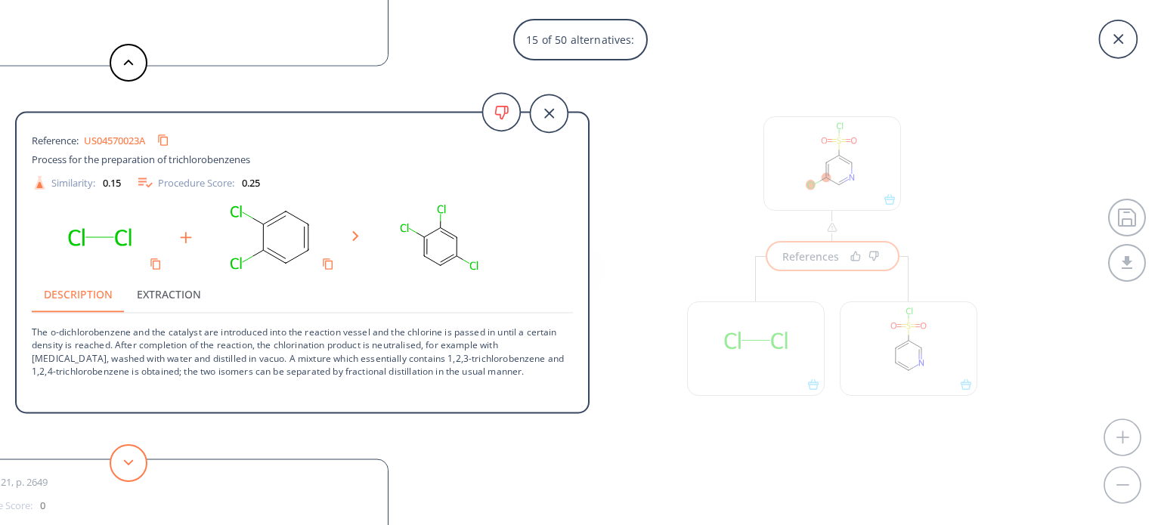
click at [135, 455] on button at bounding box center [129, 463] width 38 height 38
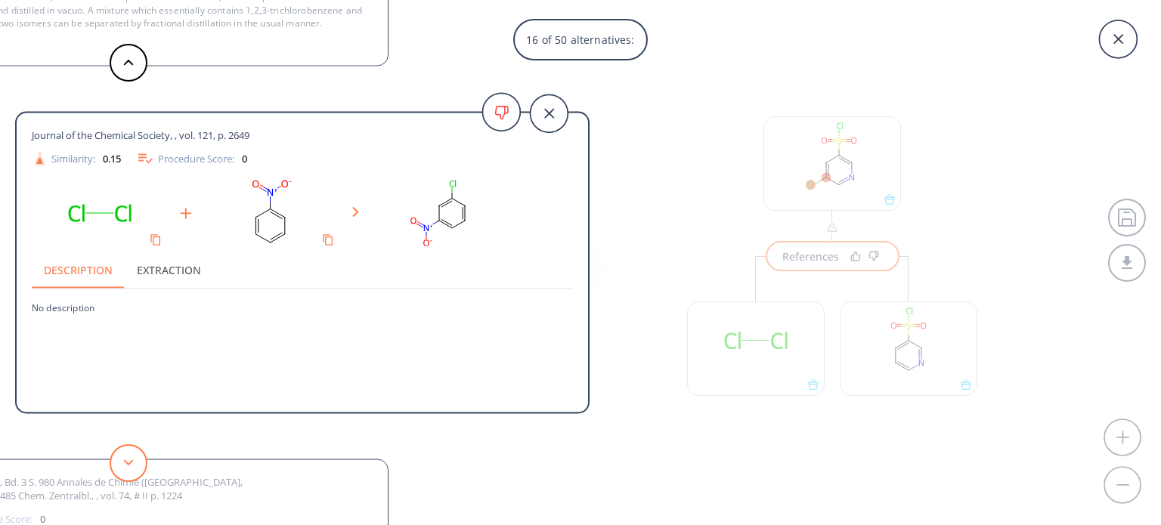
click at [135, 455] on button at bounding box center [129, 463] width 38 height 38
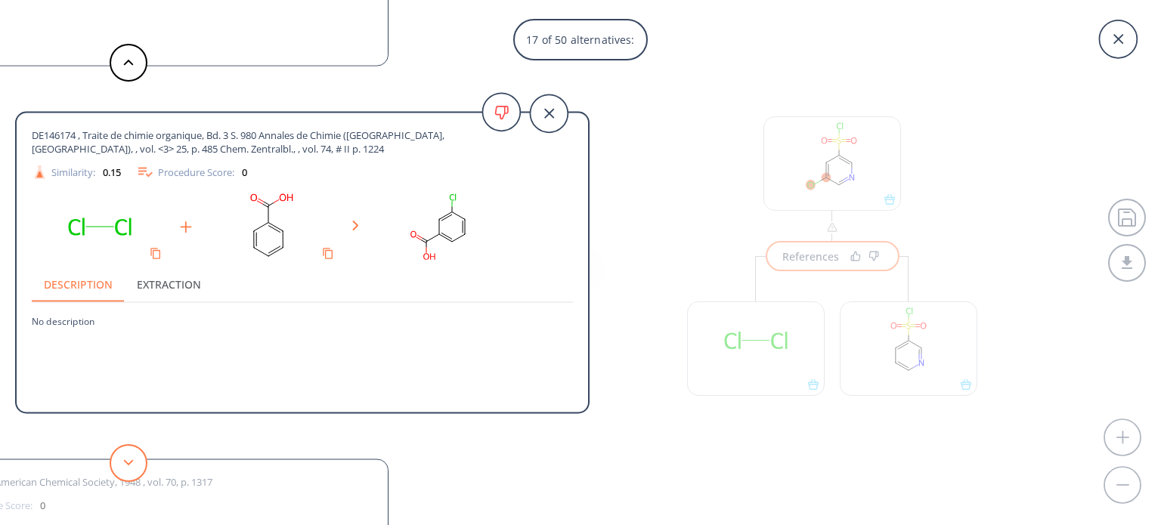
click at [135, 455] on button at bounding box center [129, 463] width 38 height 38
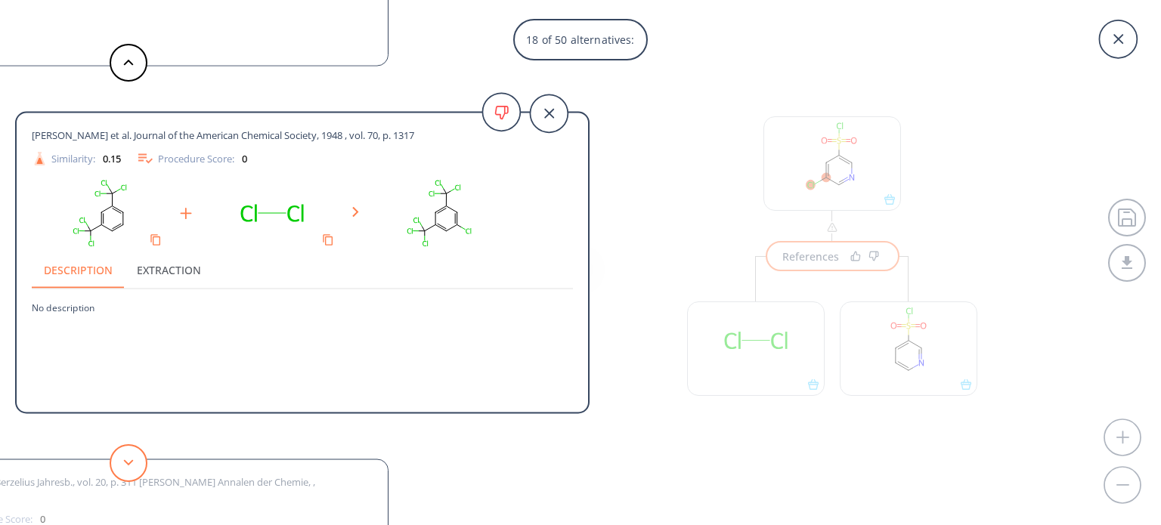
click at [135, 455] on button at bounding box center [129, 463] width 38 height 38
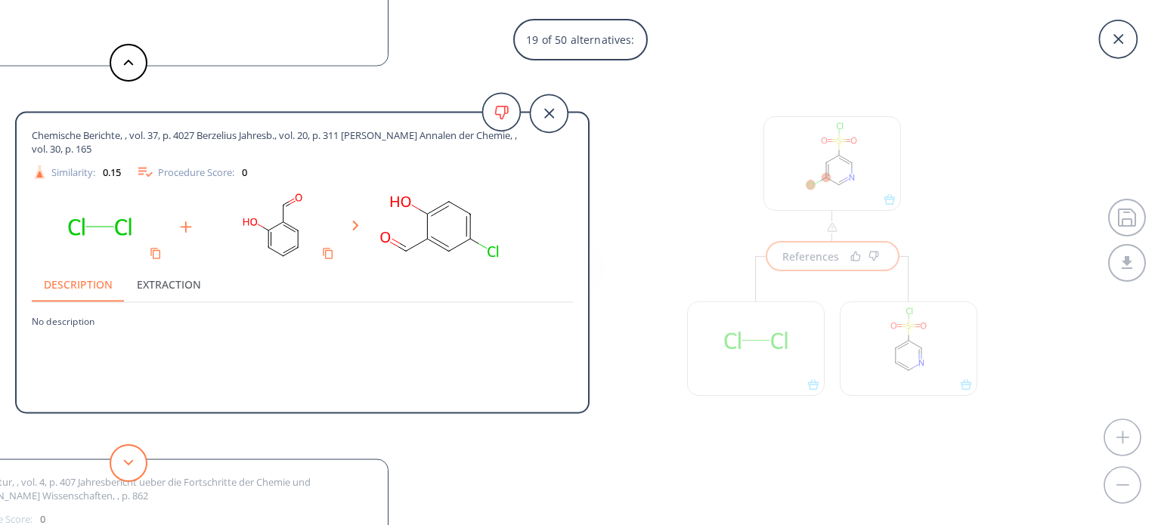
click at [135, 455] on button at bounding box center [129, 463] width 38 height 38
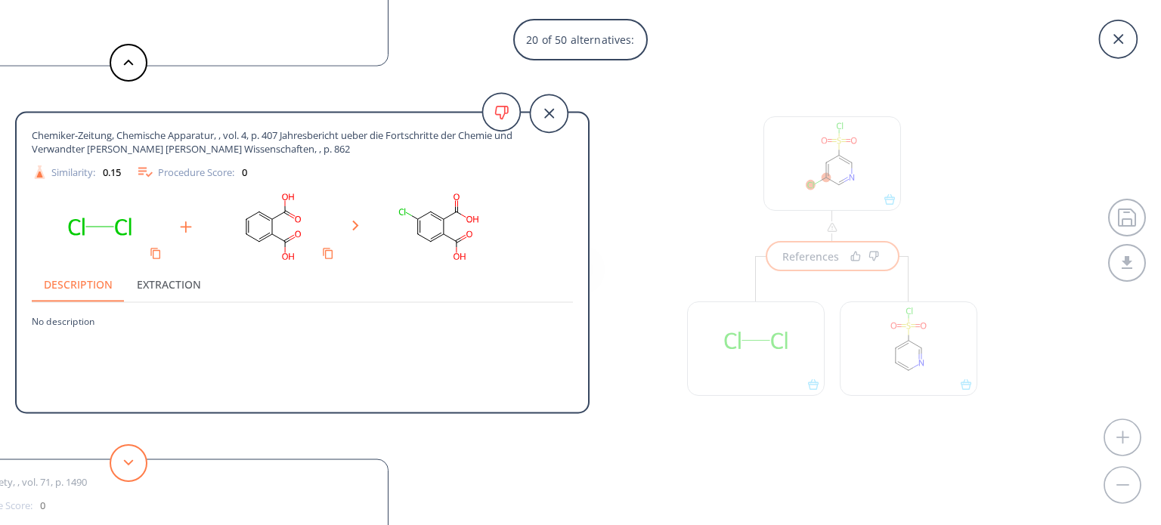
click at [135, 455] on button at bounding box center [129, 463] width 38 height 38
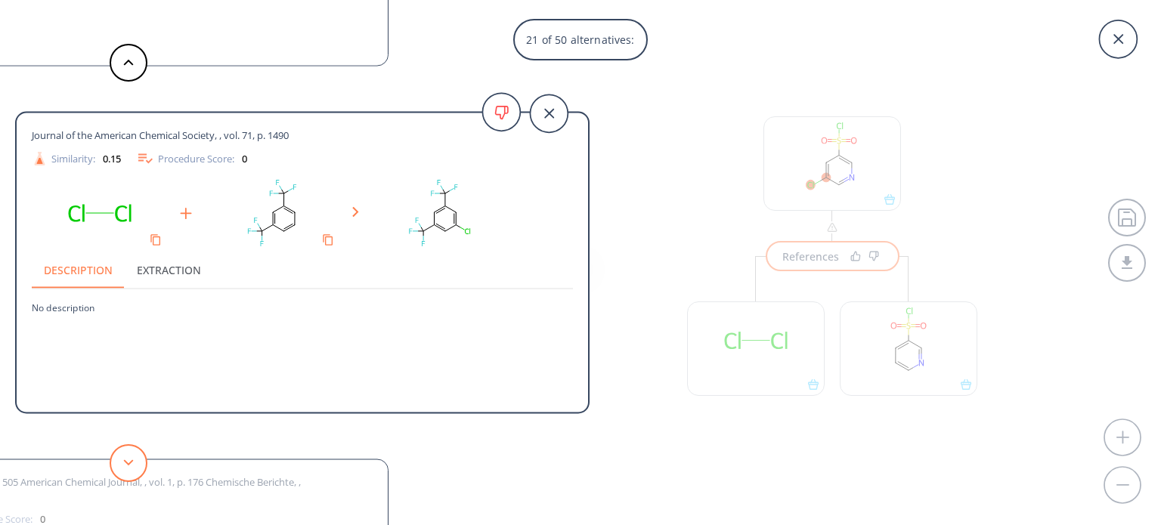
click at [135, 455] on button at bounding box center [129, 463] width 38 height 38
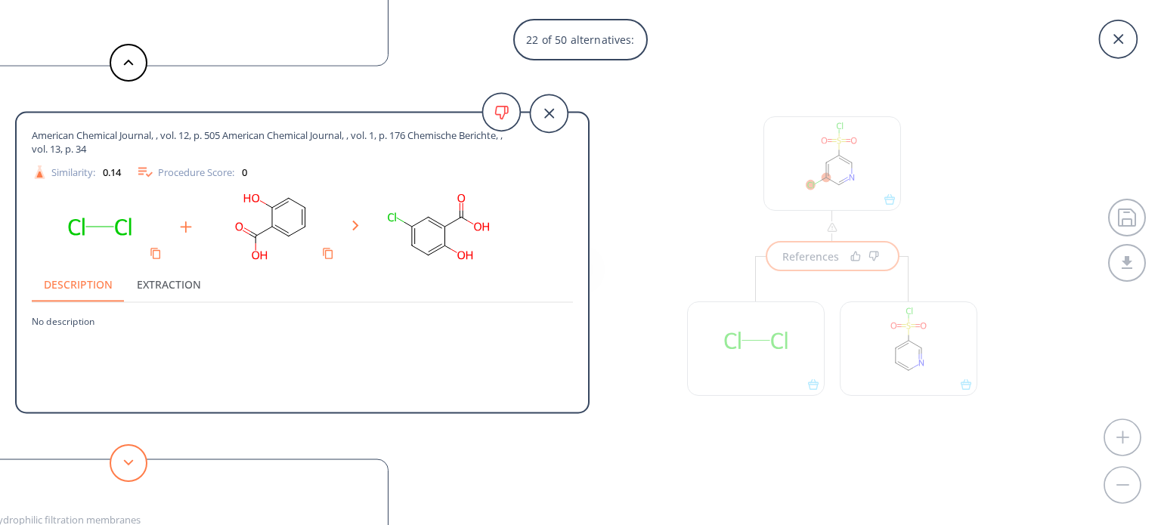
click at [135, 455] on button at bounding box center [129, 463] width 38 height 38
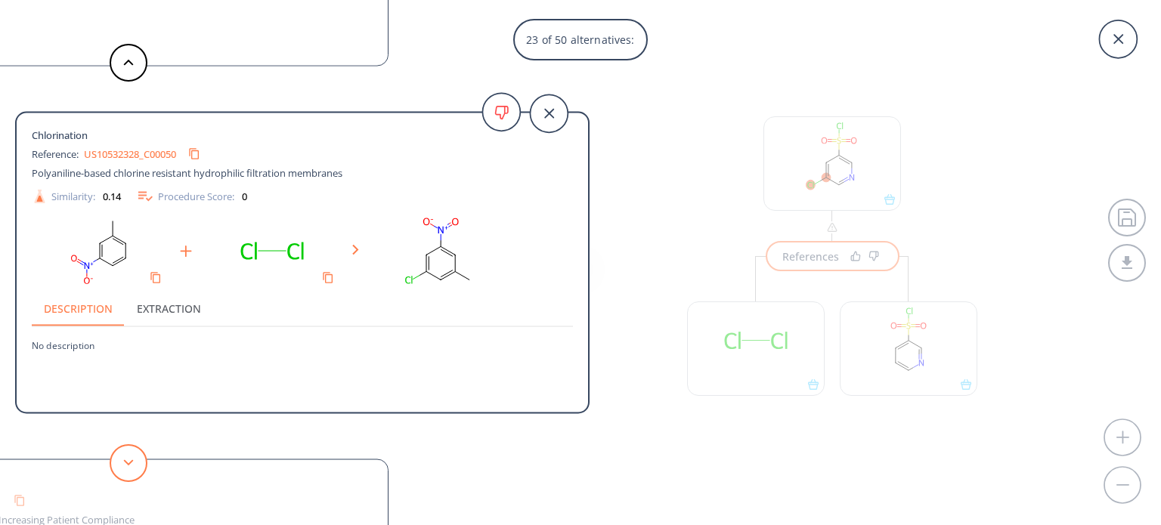
click at [135, 455] on button at bounding box center [129, 463] width 38 height 38
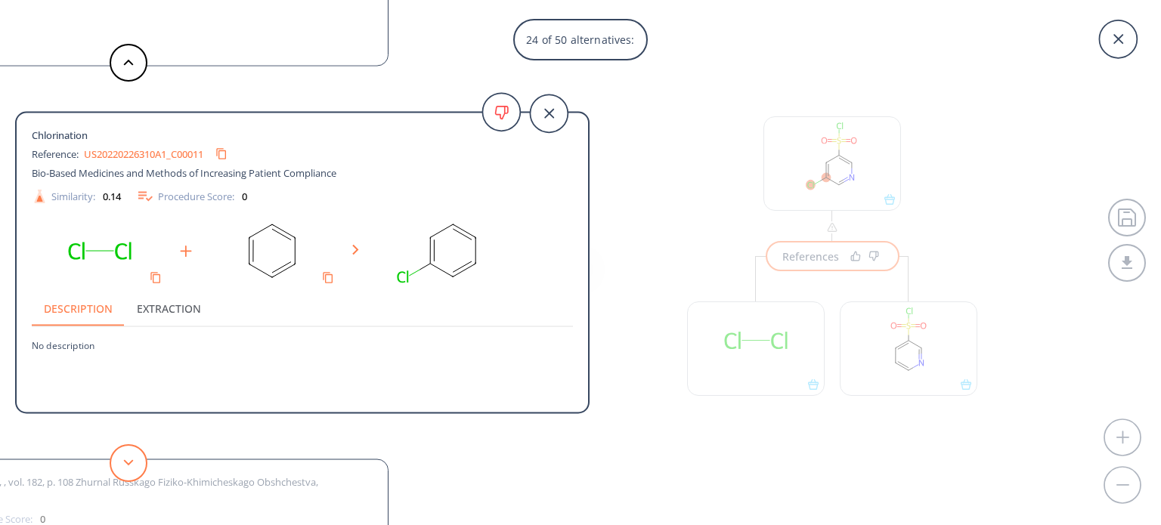
click at [135, 455] on button at bounding box center [129, 463] width 38 height 38
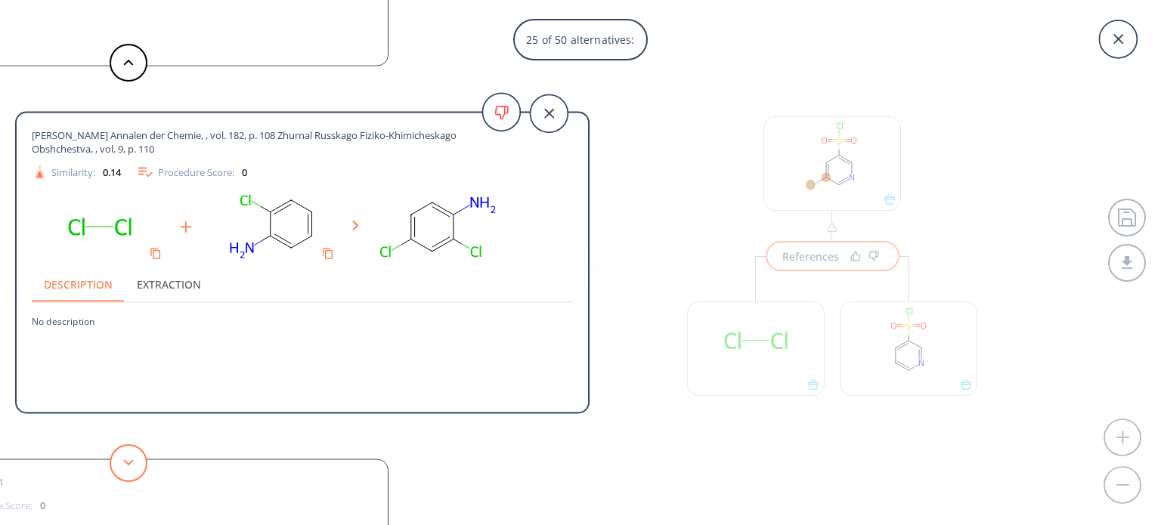
click at [135, 455] on button at bounding box center [129, 463] width 38 height 38
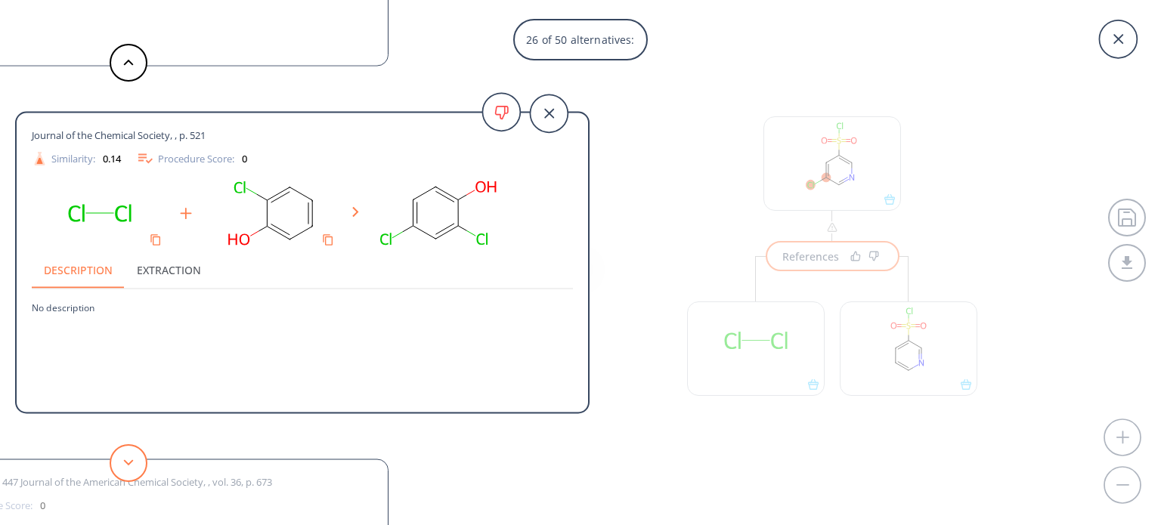
click at [135, 455] on button at bounding box center [129, 463] width 38 height 38
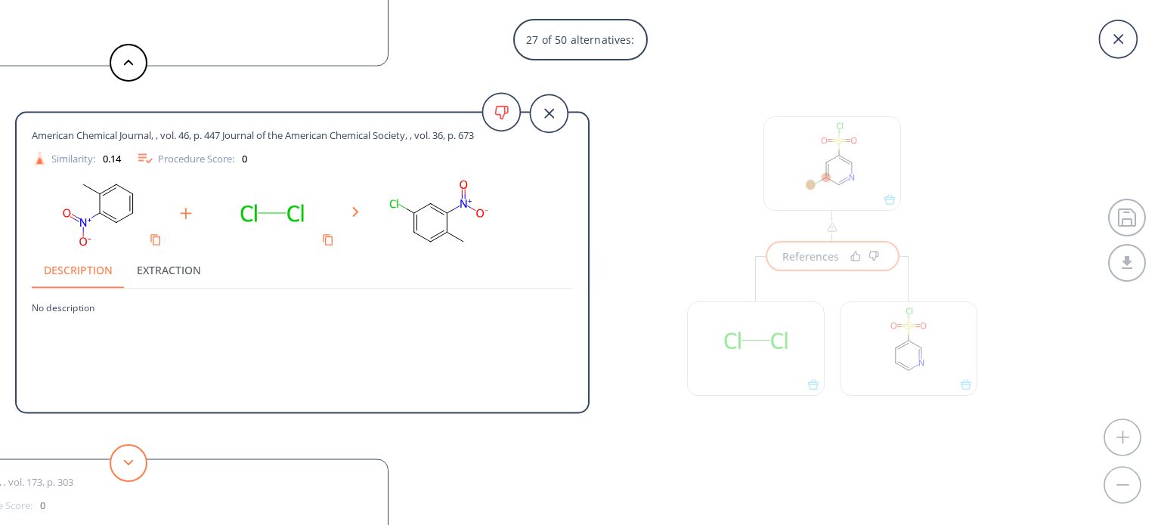
click at [135, 455] on button at bounding box center [129, 463] width 38 height 38
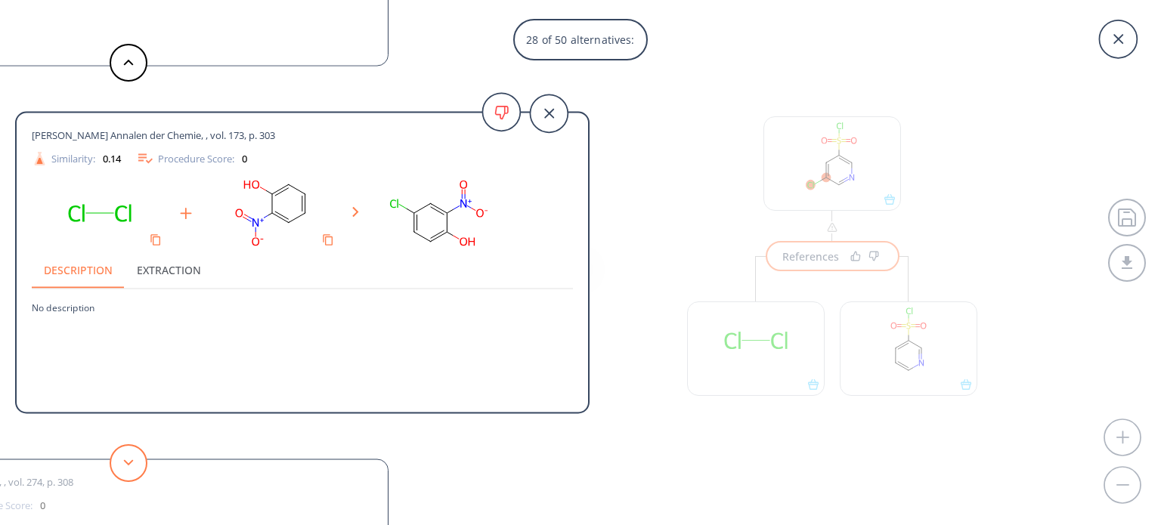
click at [135, 455] on button at bounding box center [129, 463] width 38 height 38
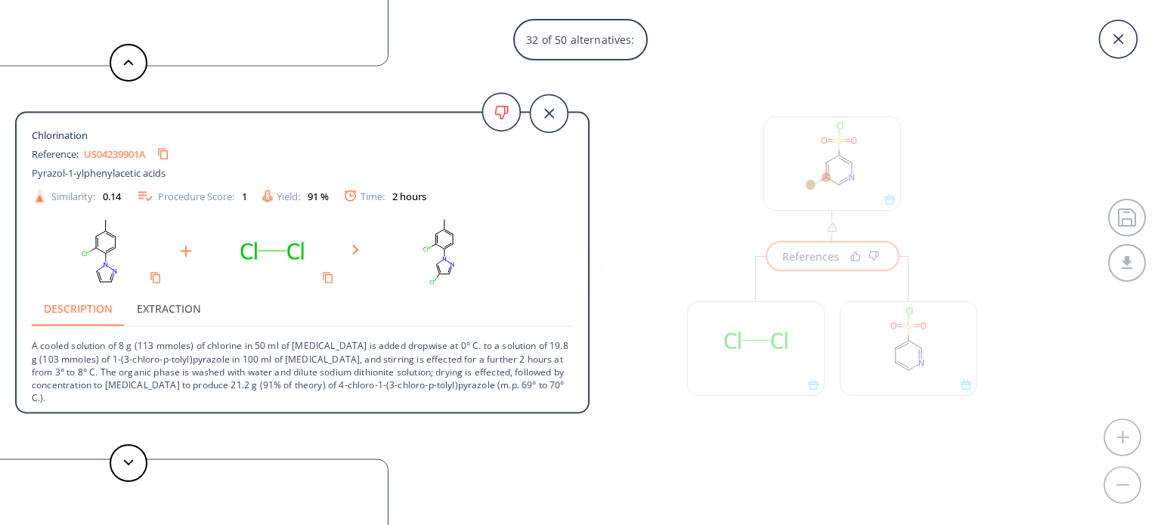
click at [1116, 38] on icon at bounding box center [1118, 39] width 48 height 48
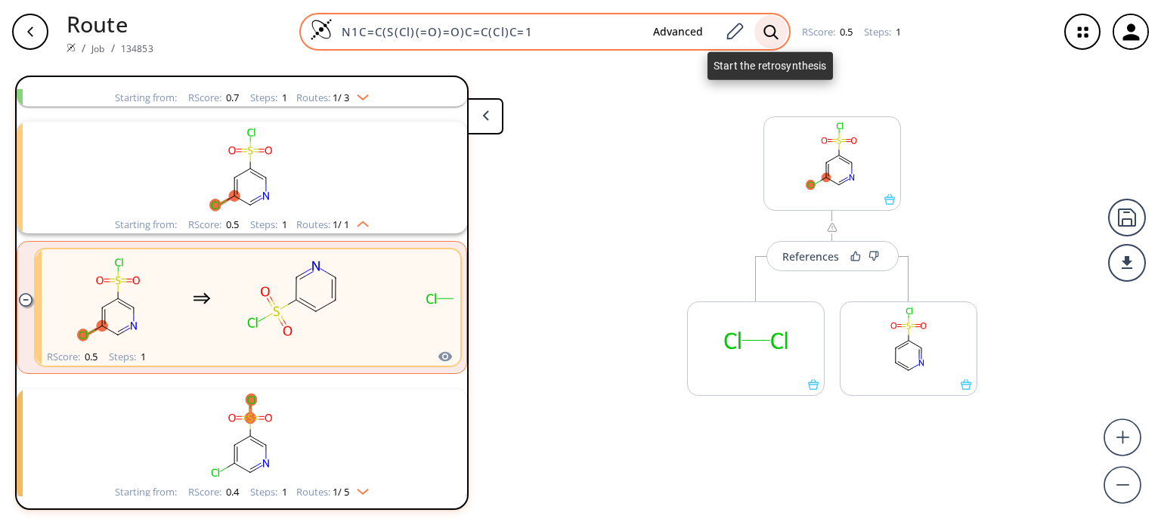
click at [768, 24] on icon at bounding box center [770, 32] width 15 height 16
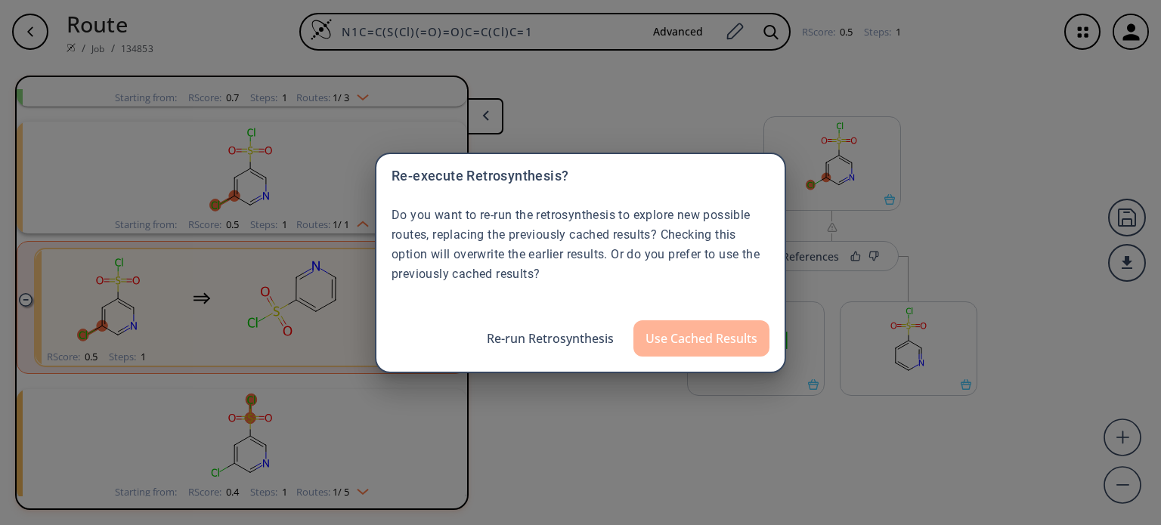
click at [675, 334] on button "Use Cached Results" at bounding box center [701, 338] width 136 height 36
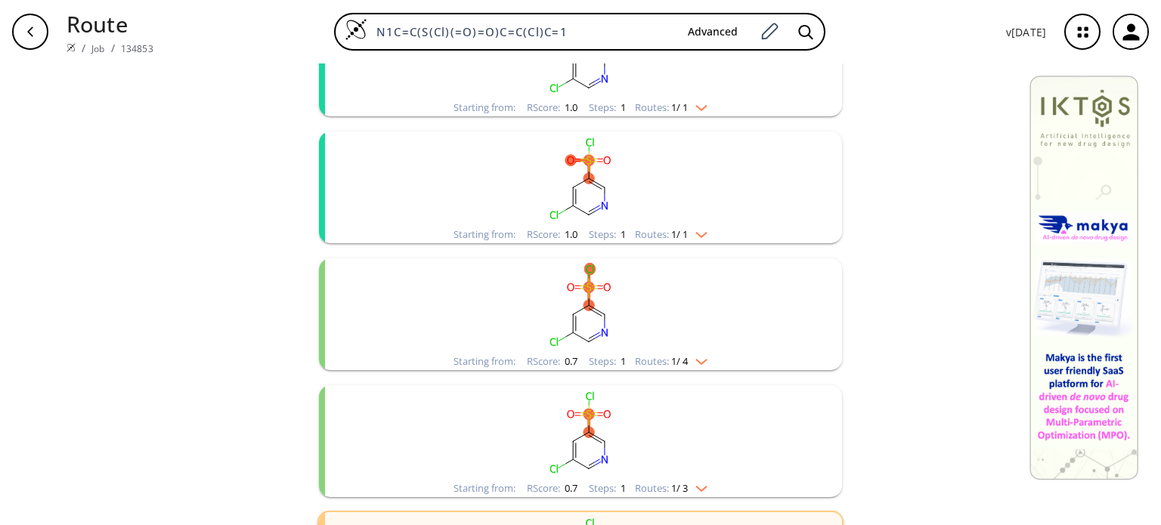
scroll to position [529, 0]
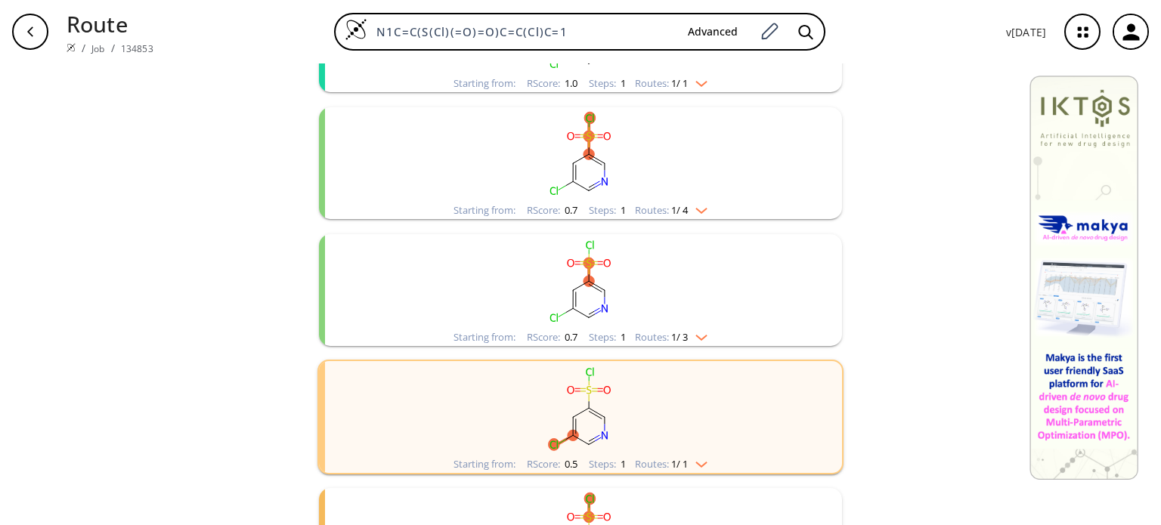
click at [714, 339] on div "Starting from: RScore : 0.7 Steps : 1 Routes: 1 / 3" at bounding box center [580, 337] width 277 height 17
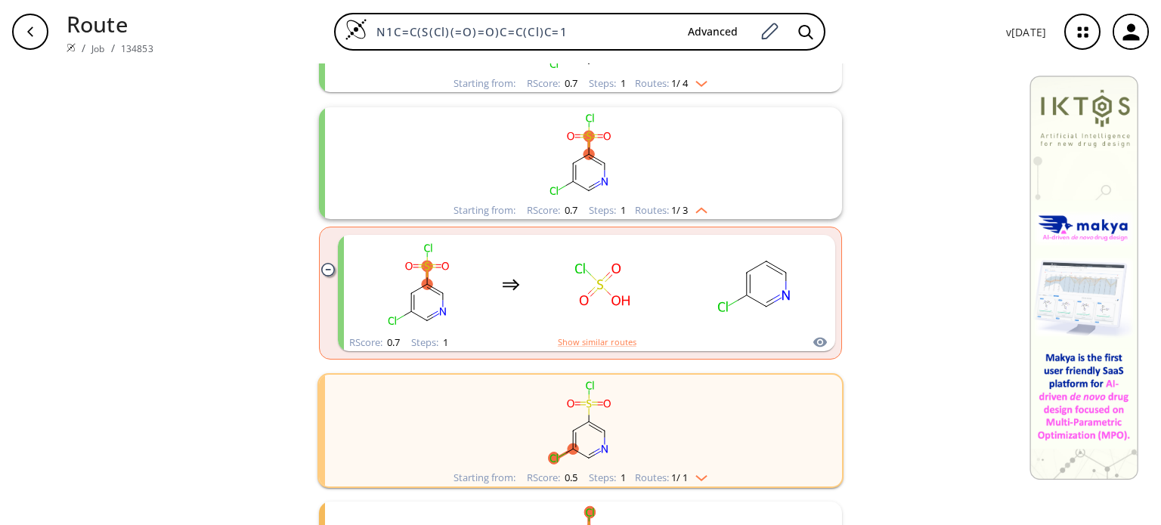
scroll to position [680, 0]
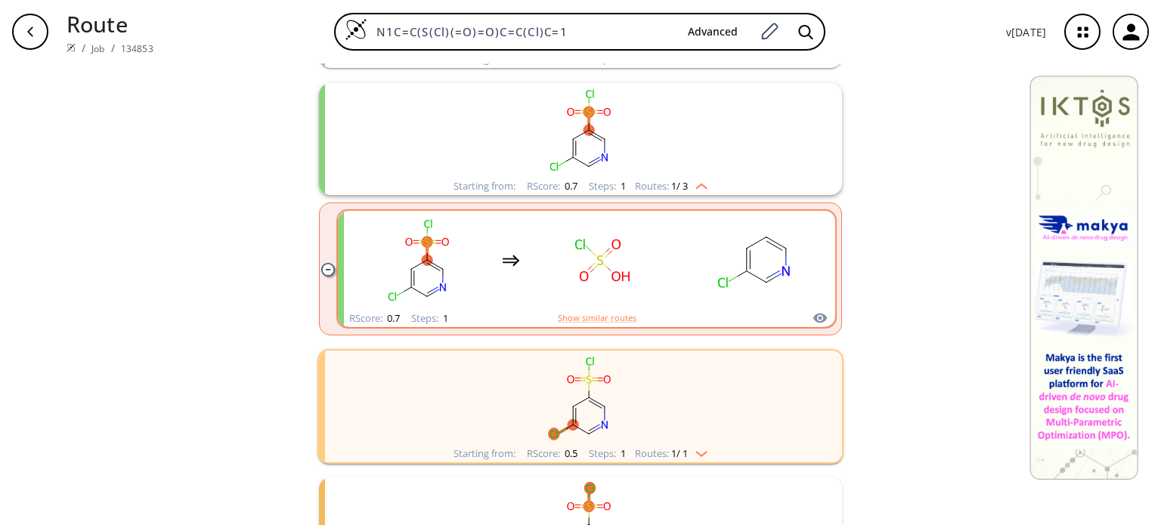
click at [670, 283] on div "clusters" at bounding box center [587, 260] width 472 height 99
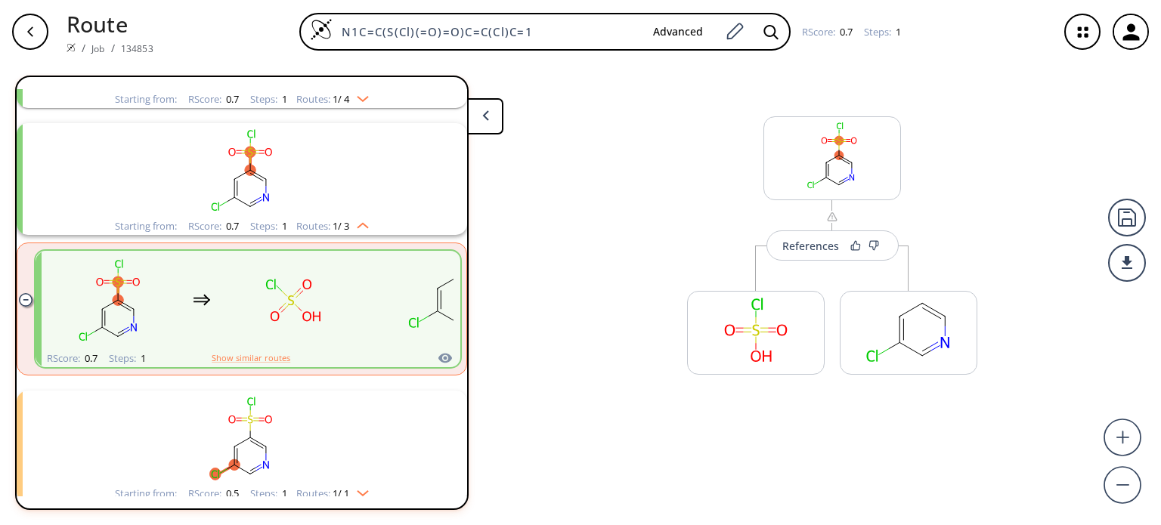
scroll to position [541, 0]
click at [810, 249] on div "References" at bounding box center [810, 246] width 57 height 10
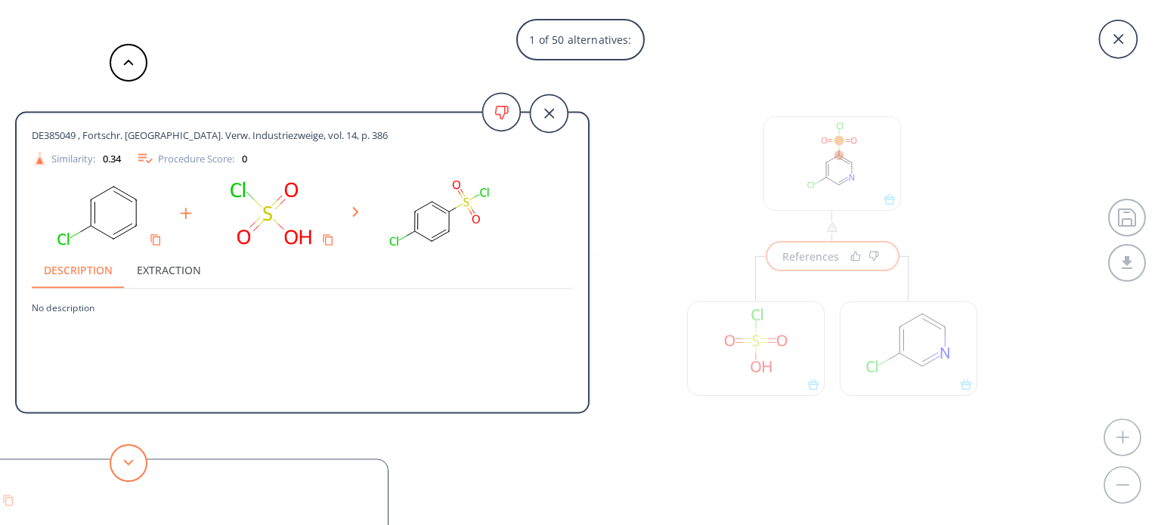
click at [138, 457] on button at bounding box center [129, 463] width 38 height 38
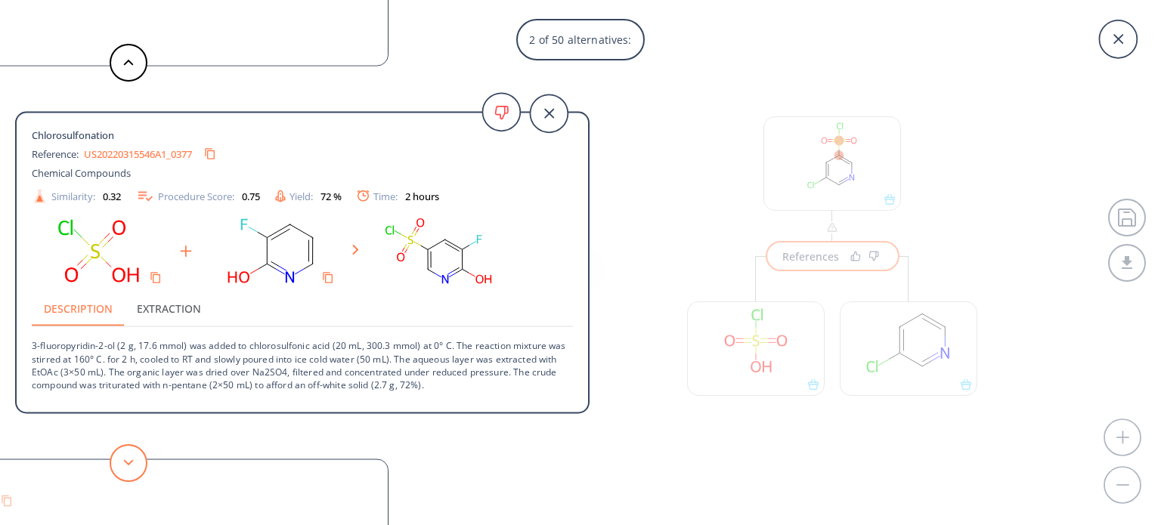
click at [127, 461] on icon at bounding box center [128, 463] width 11 height 7
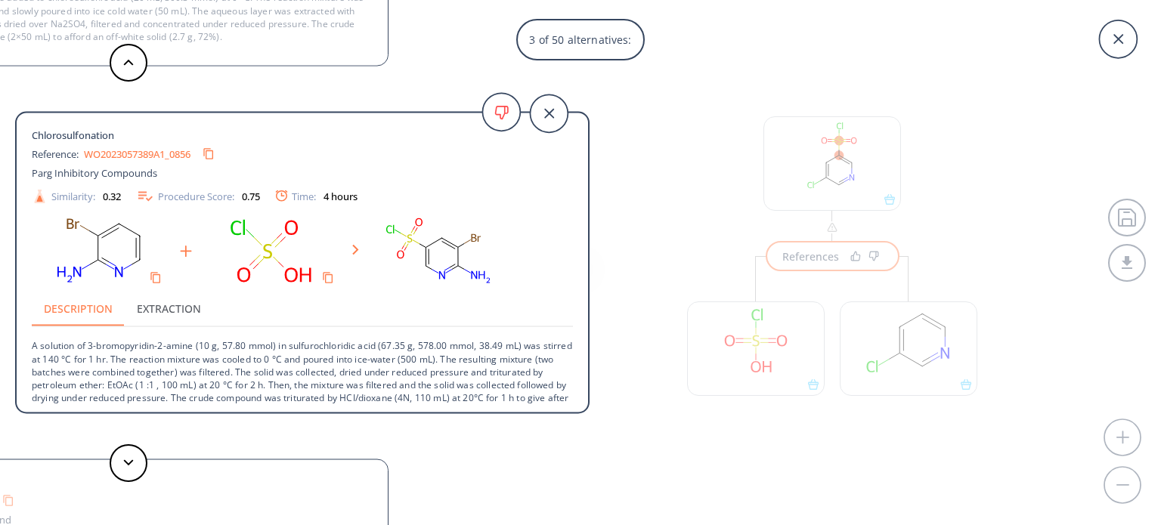
scroll to position [27, 0]
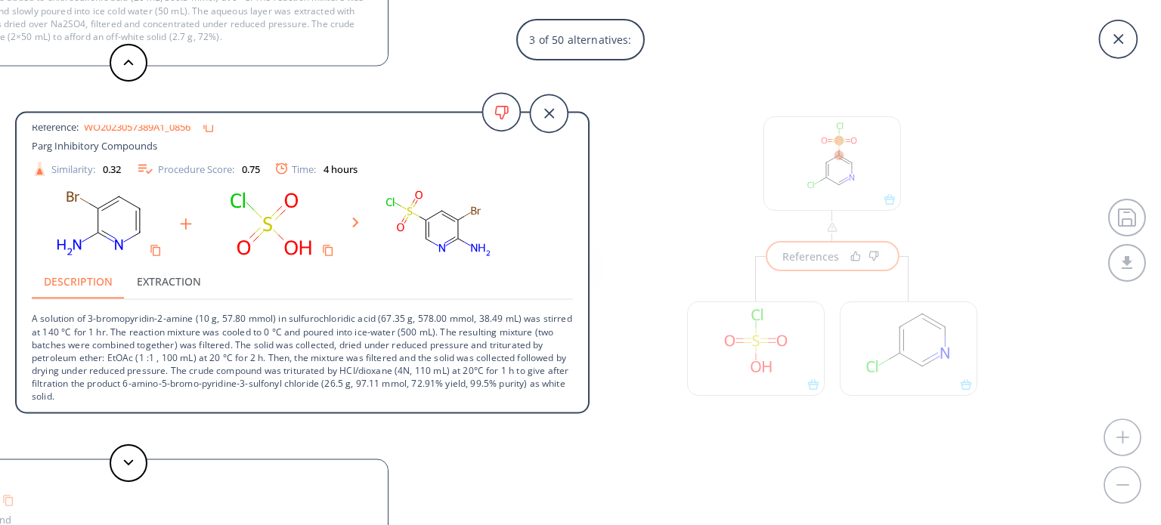
click at [922, 336] on div "3 of 50 alternatives: DE385049 , Fortschr. [GEOGRAPHIC_DATA]. Verw. Industriezw…" at bounding box center [580, 262] width 1161 height 525
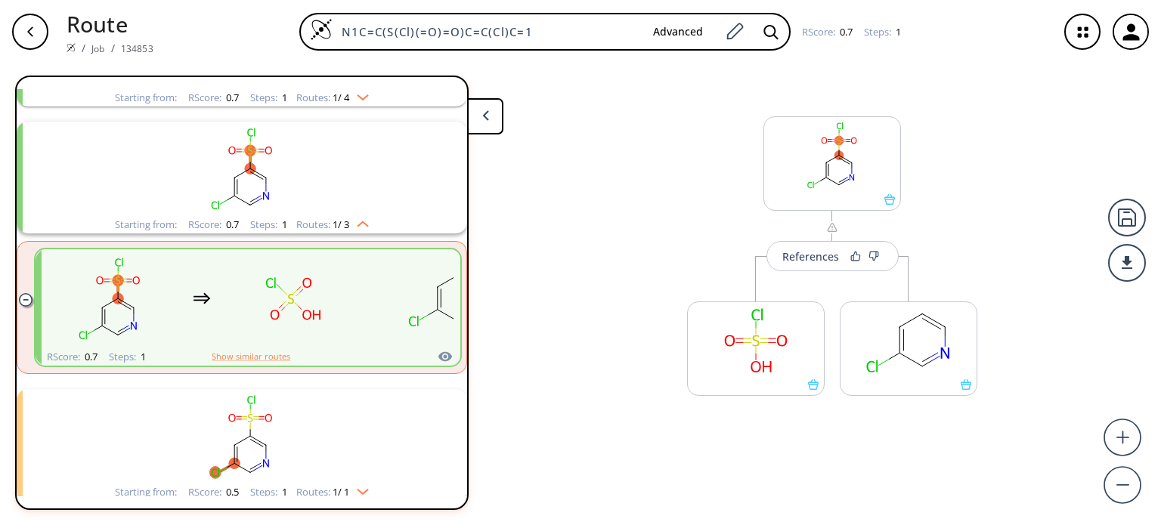
click at [922, 336] on rect at bounding box center [909, 340] width 136 height 77
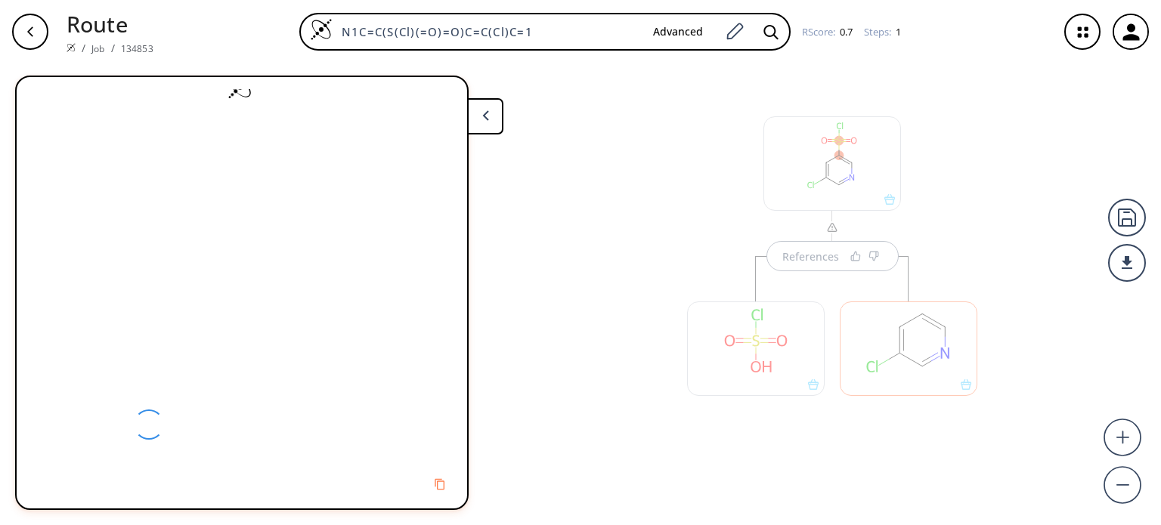
scroll to position [0, 0]
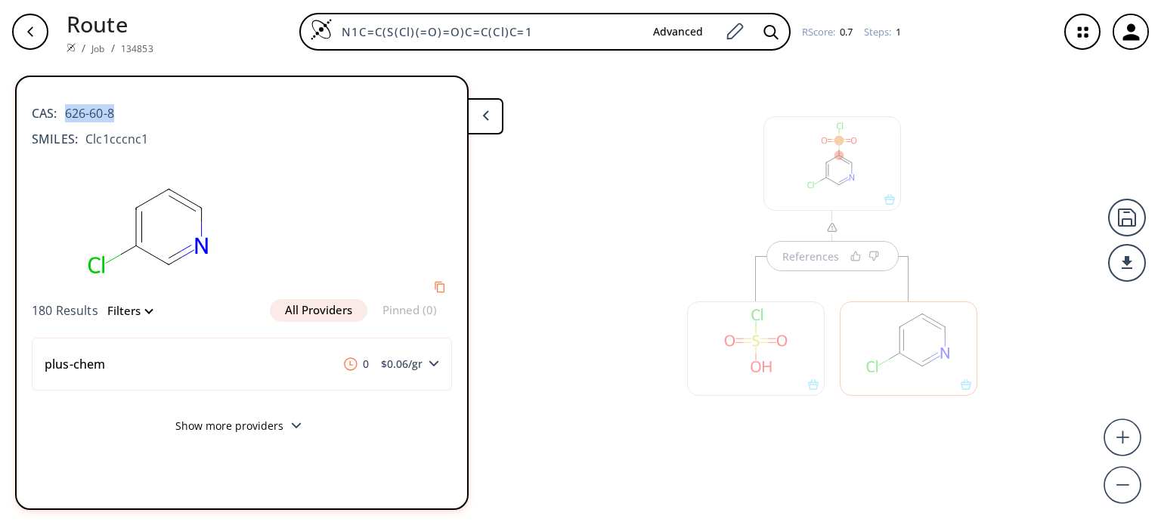
drag, startPoint x: 131, startPoint y: 110, endPoint x: 82, endPoint y: 119, distance: 49.2
click at [70, 114] on div "CAS: 626-60-8" at bounding box center [242, 105] width 420 height 33
click at [179, 113] on div "CAS: 626-60-8" at bounding box center [242, 105] width 420 height 33
drag, startPoint x: 67, startPoint y: 108, endPoint x: 138, endPoint y: 113, distance: 71.2
click at [138, 113] on div "CAS: 626-60-8" at bounding box center [242, 105] width 420 height 33
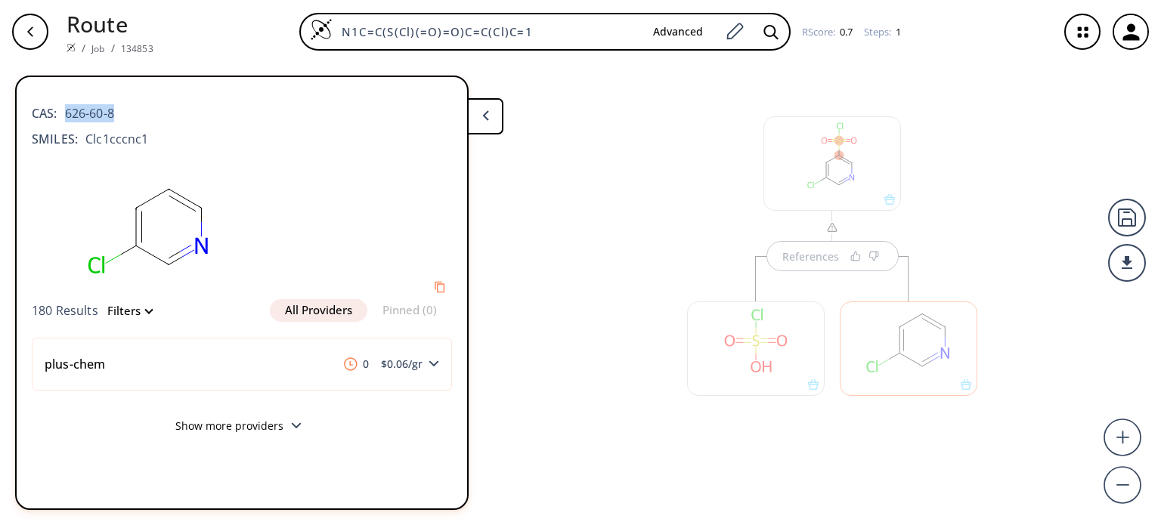
copy span "626-60-8"
